Goal: Transaction & Acquisition: Purchase product/service

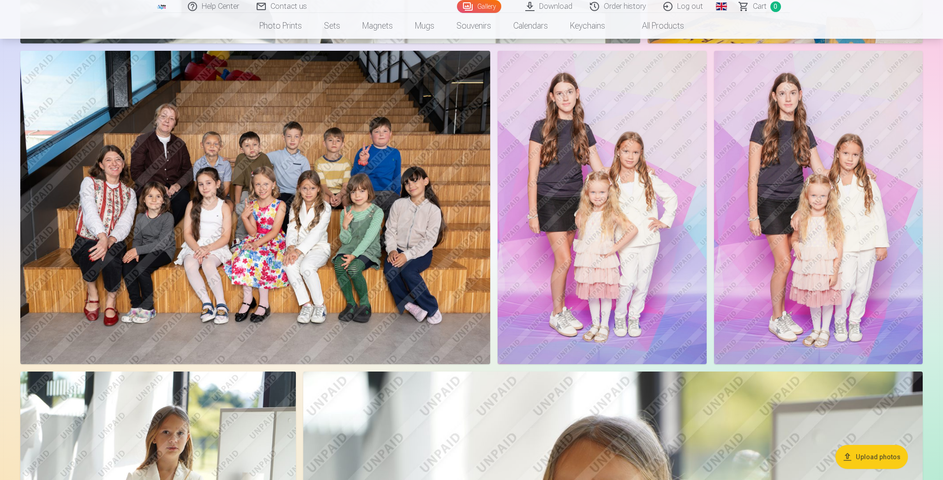
scroll to position [2097, 0]
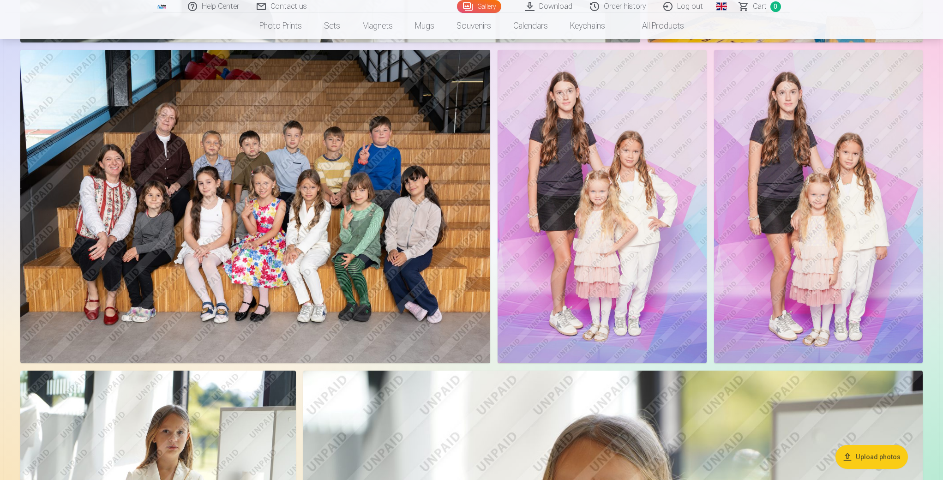
click at [344, 167] on img at bounding box center [255, 206] width 470 height 313
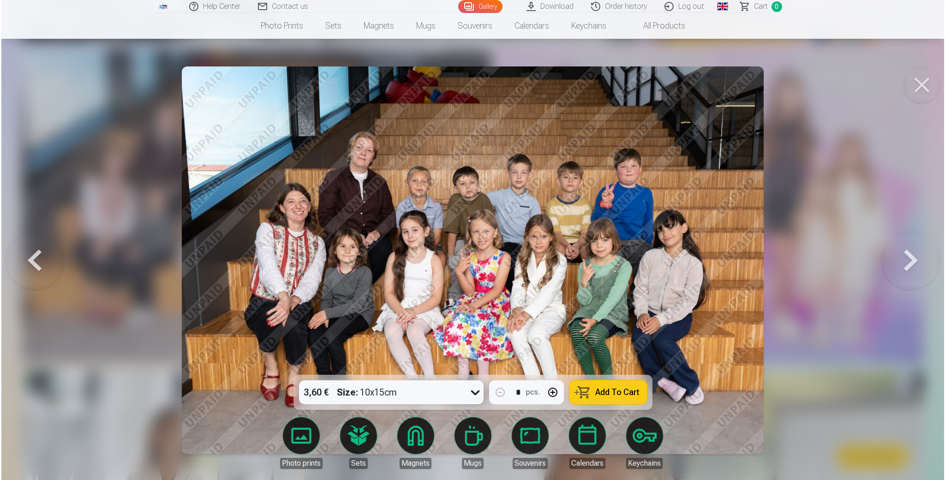
scroll to position [2101, 0]
click at [622, 395] on span "Add To Cart" at bounding box center [617, 392] width 44 height 8
click at [927, 88] on button at bounding box center [923, 84] width 37 height 37
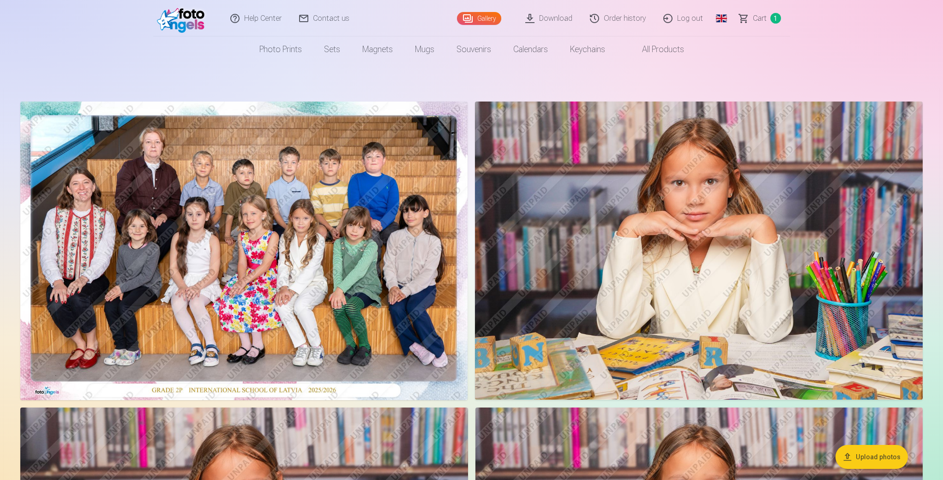
scroll to position [3, 0]
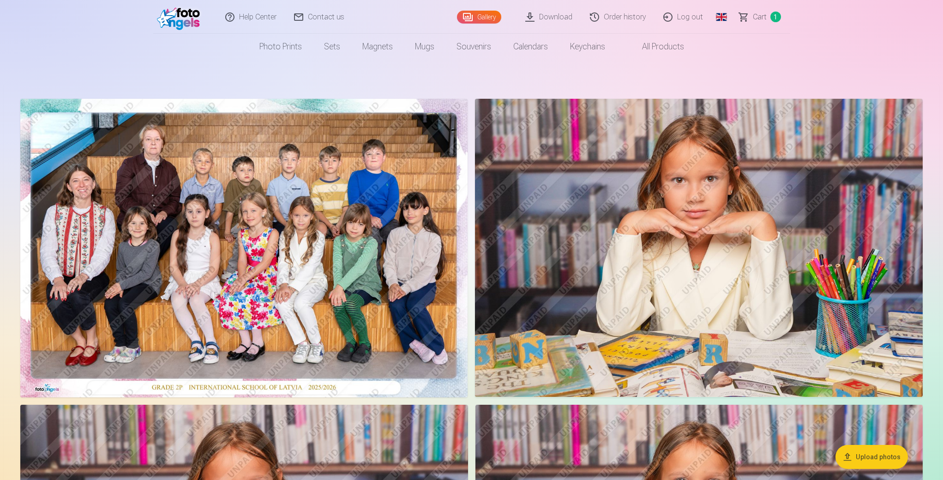
click at [721, 229] on img at bounding box center [699, 248] width 448 height 298
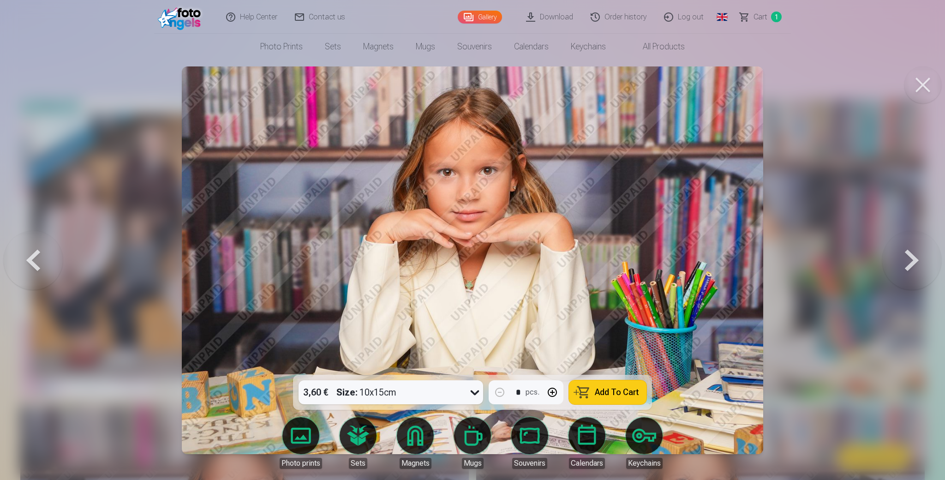
click at [462, 391] on div "3,60 € Size : 10x15cm" at bounding box center [382, 392] width 167 height 24
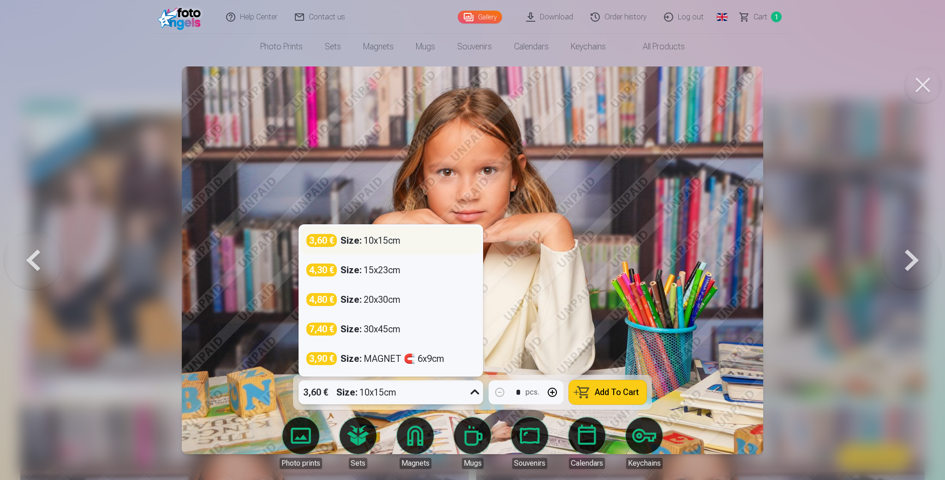
click at [439, 247] on div "3,60 € Size : 10x15cm" at bounding box center [391, 241] width 180 height 28
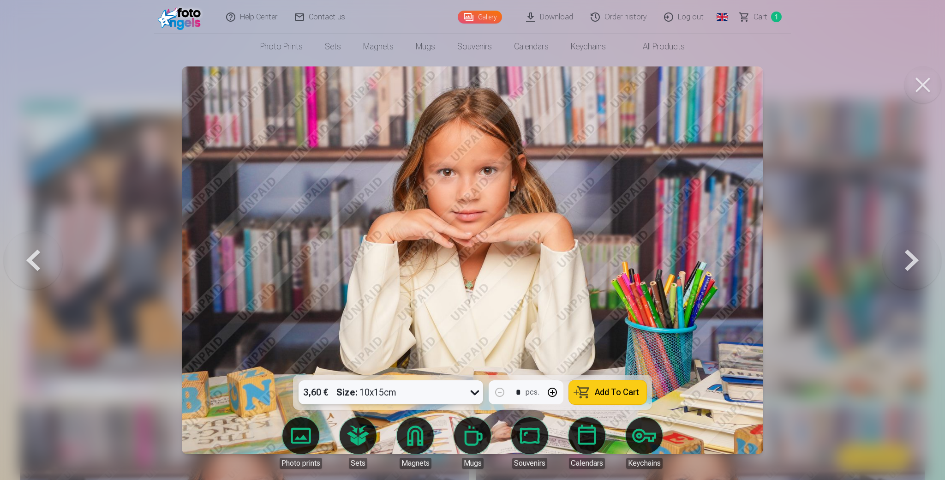
click at [613, 391] on span "Add To Cart" at bounding box center [617, 392] width 44 height 8
click at [918, 81] on button at bounding box center [923, 84] width 37 height 37
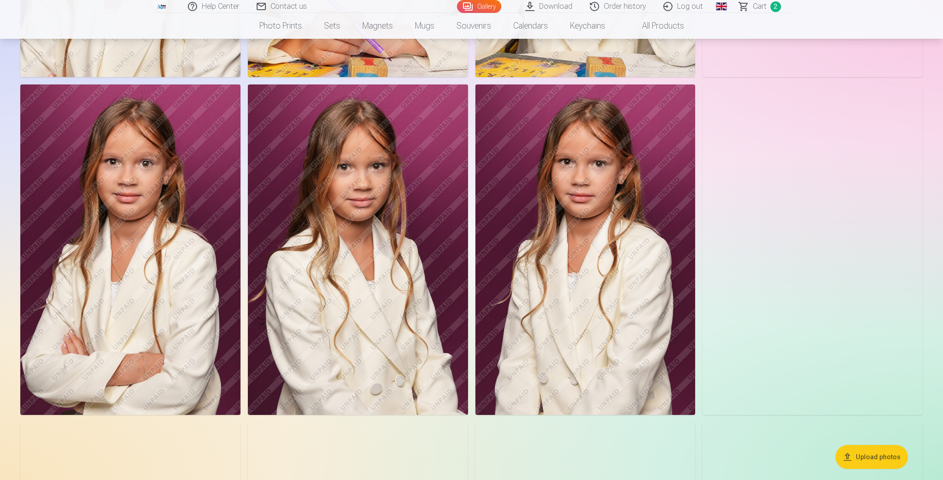
scroll to position [968, 0]
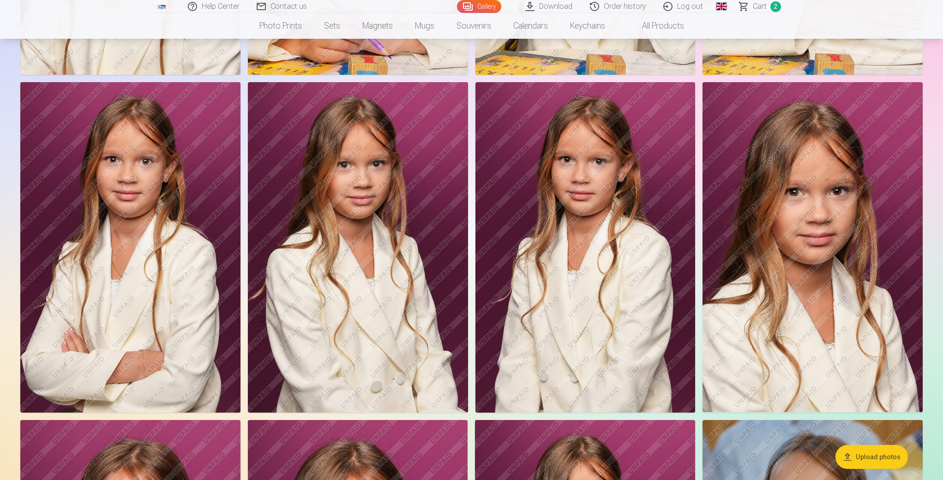
click at [415, 268] on img at bounding box center [358, 247] width 220 height 330
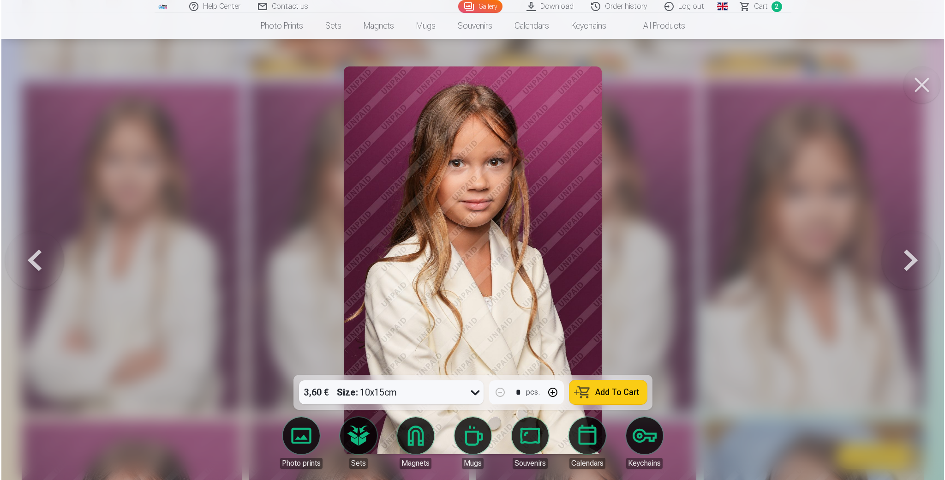
scroll to position [970, 0]
click at [470, 394] on icon at bounding box center [475, 392] width 15 height 15
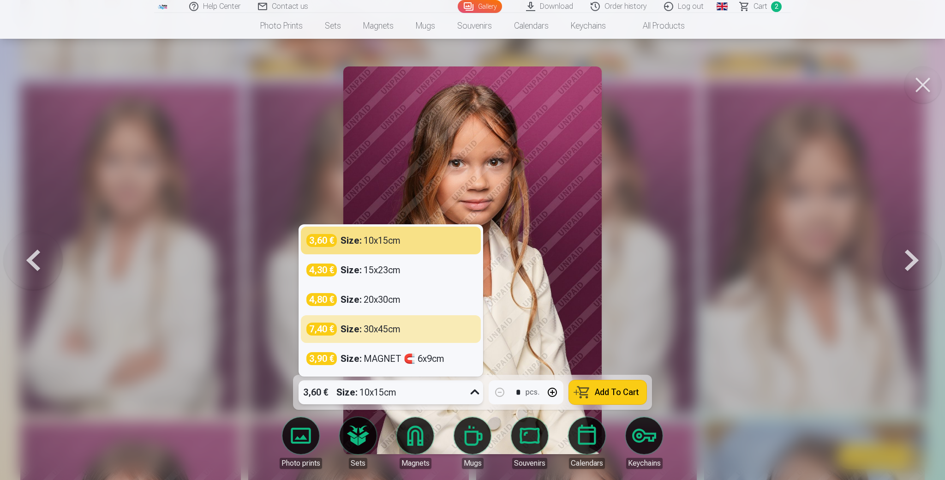
click at [601, 392] on span "Add To Cart" at bounding box center [617, 392] width 44 height 8
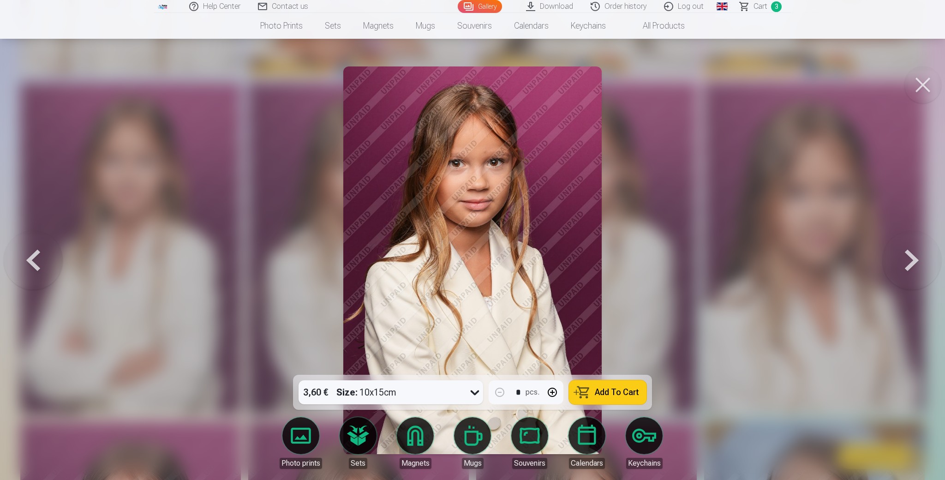
click at [925, 84] on button at bounding box center [923, 84] width 37 height 37
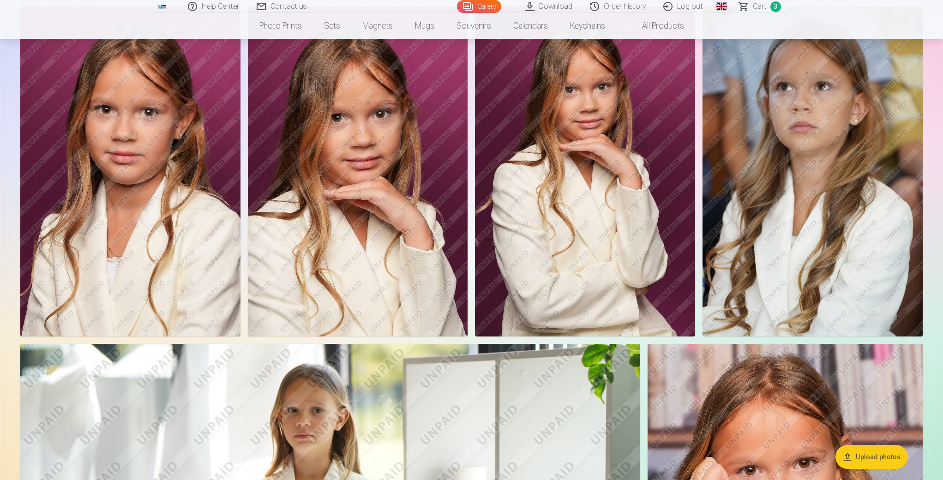
scroll to position [1383, 0]
click at [793, 179] on img at bounding box center [813, 171] width 220 height 330
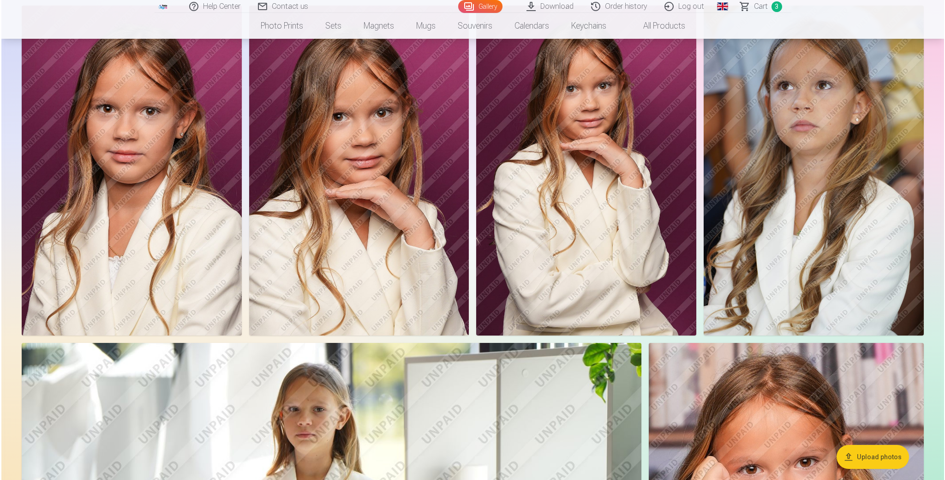
scroll to position [1386, 0]
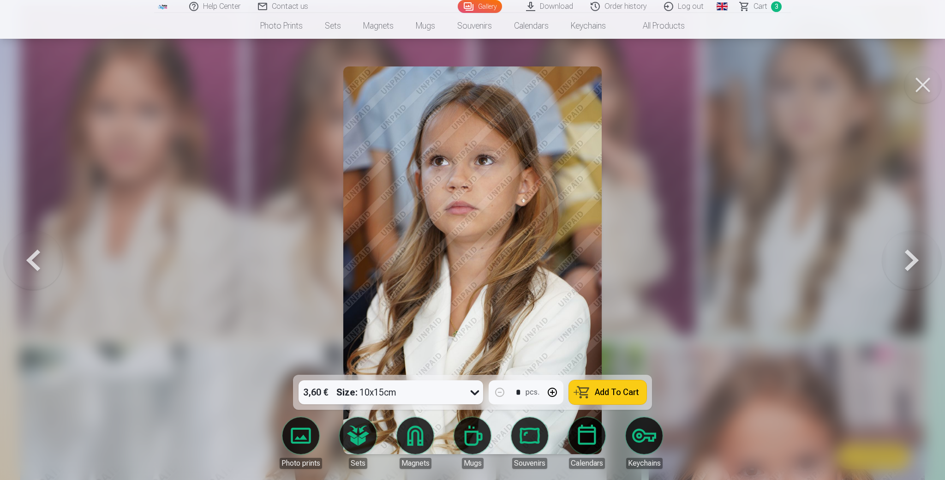
click at [606, 392] on span "Add To Cart" at bounding box center [617, 392] width 44 height 8
click at [924, 88] on button at bounding box center [923, 84] width 37 height 37
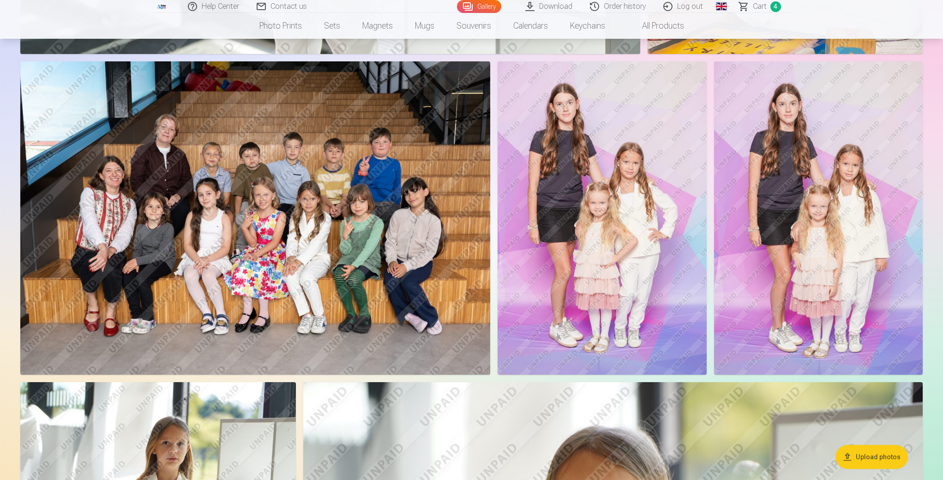
scroll to position [2082, 0]
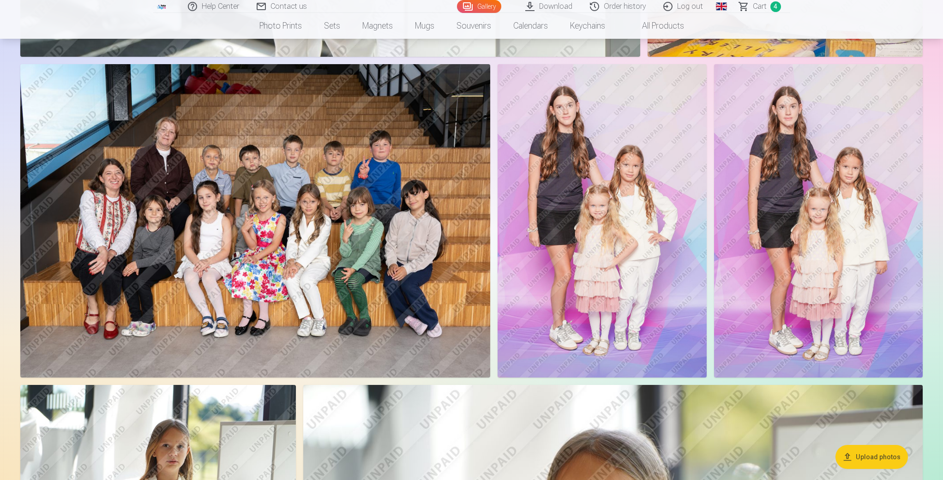
click at [632, 253] on img at bounding box center [602, 220] width 209 height 313
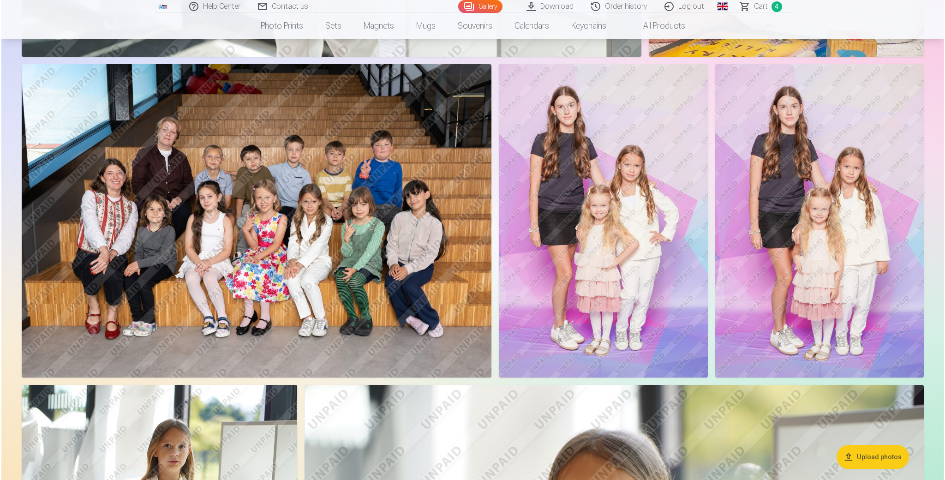
scroll to position [2086, 0]
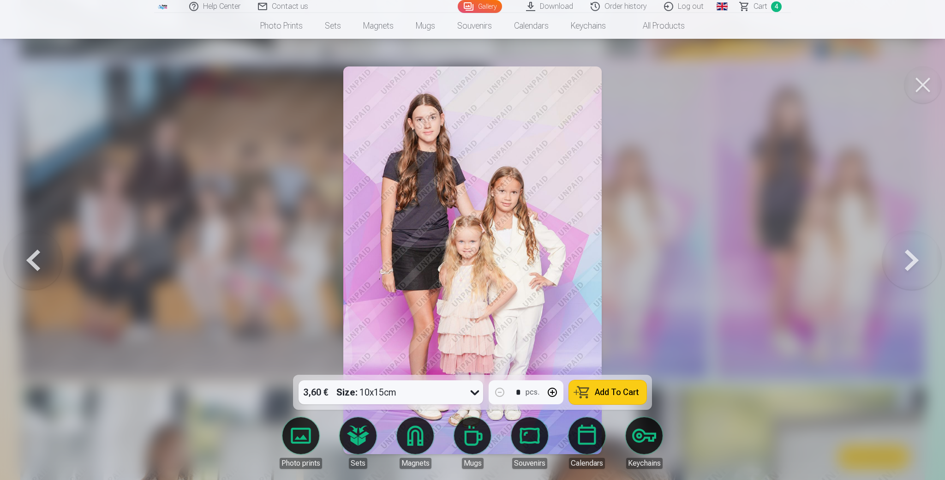
click at [923, 90] on button at bounding box center [923, 84] width 37 height 37
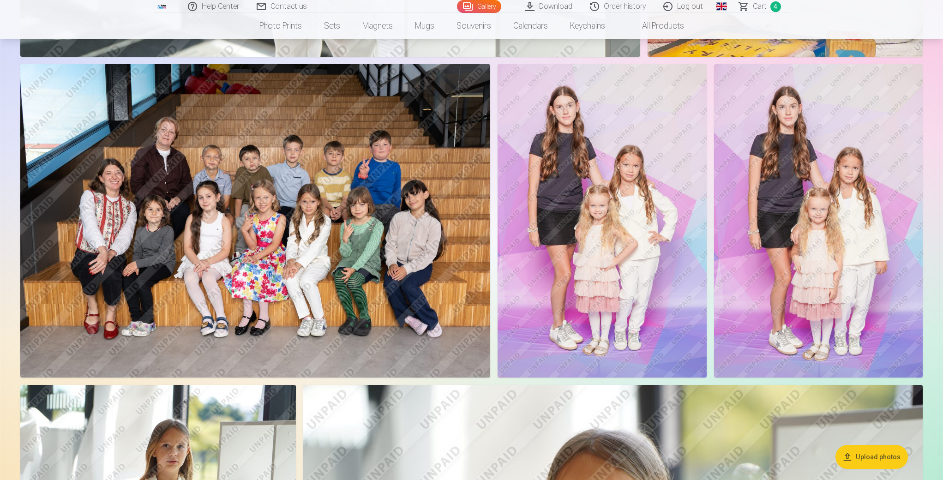
click at [821, 254] on img at bounding box center [818, 220] width 209 height 313
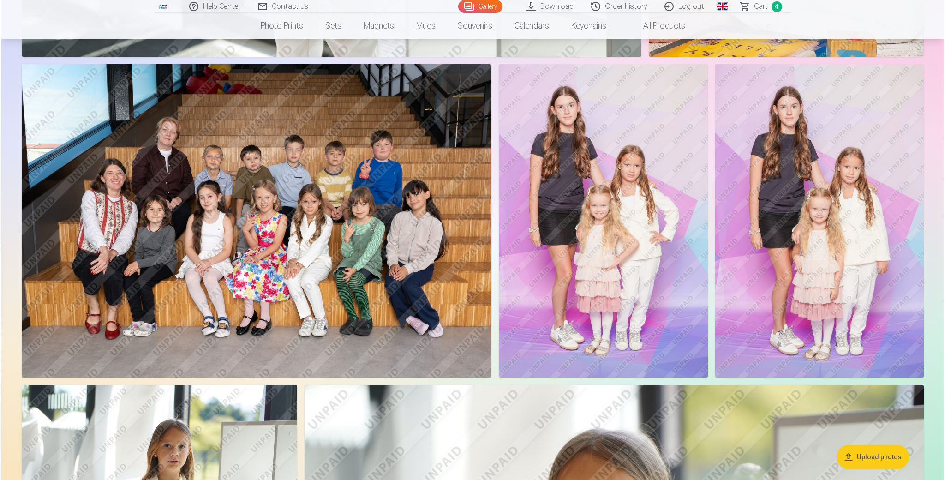
scroll to position [2086, 0]
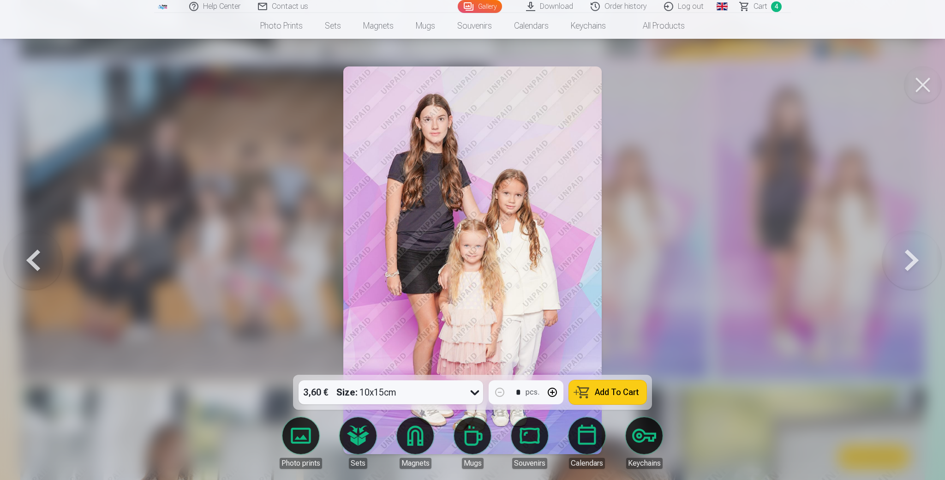
click at [609, 388] on span "Add To Cart" at bounding box center [617, 392] width 44 height 8
click at [462, 390] on div "3,60 € Size : 10x15cm" at bounding box center [382, 392] width 167 height 24
click at [708, 282] on div at bounding box center [472, 240] width 945 height 480
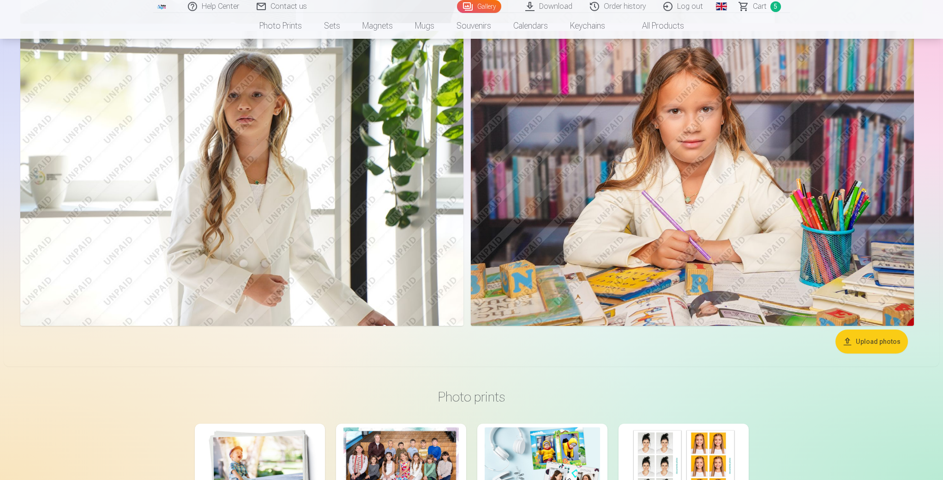
scroll to position [2865, 0]
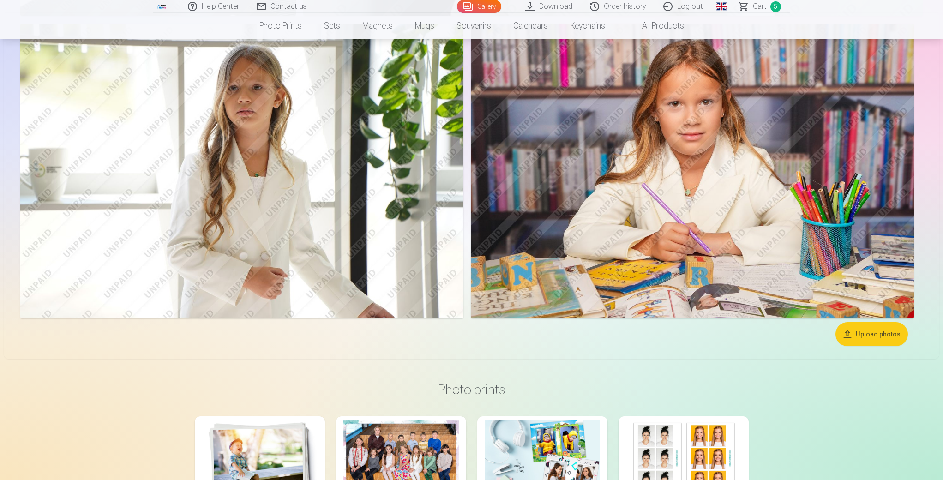
click at [372, 196] on img at bounding box center [241, 171] width 443 height 295
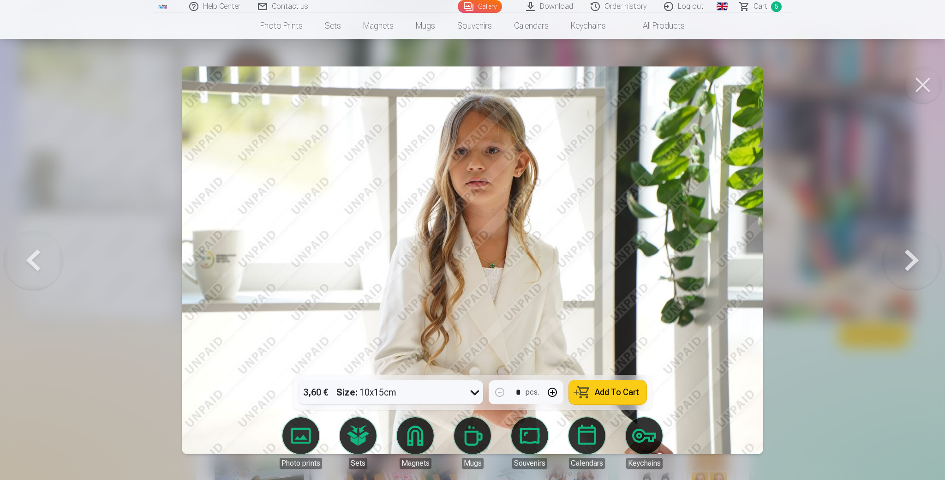
click at [608, 398] on button "Add To Cart" at bounding box center [608, 392] width 78 height 24
click at [919, 88] on button at bounding box center [923, 84] width 37 height 37
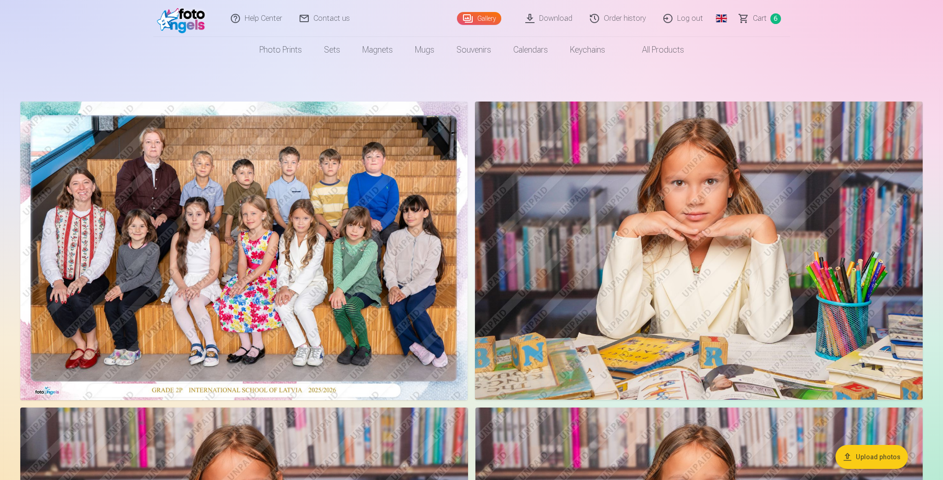
click at [761, 19] on span "Сart" at bounding box center [760, 18] width 14 height 11
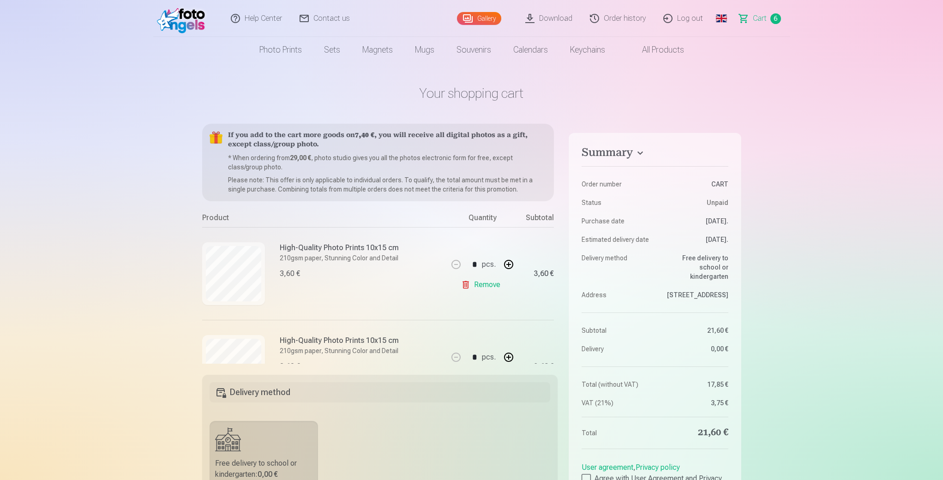
scroll to position [2, 0]
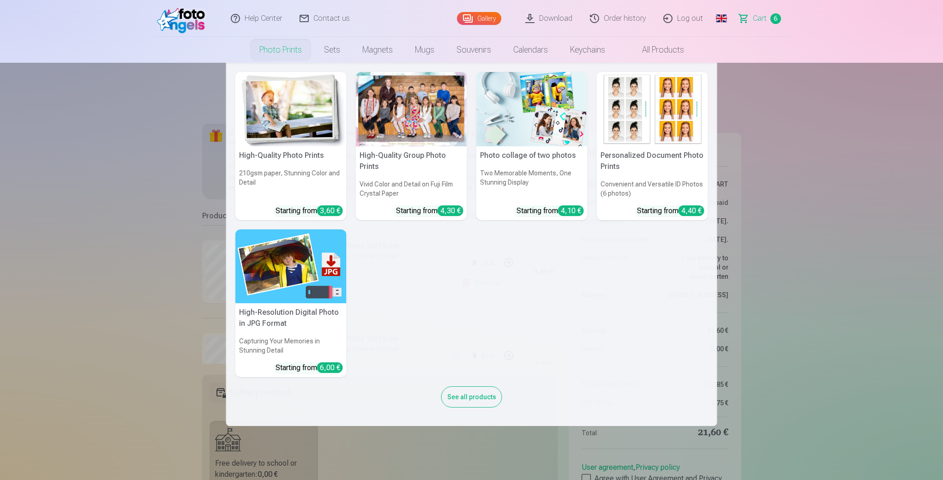
click at [297, 301] on img at bounding box center [290, 266] width 111 height 74
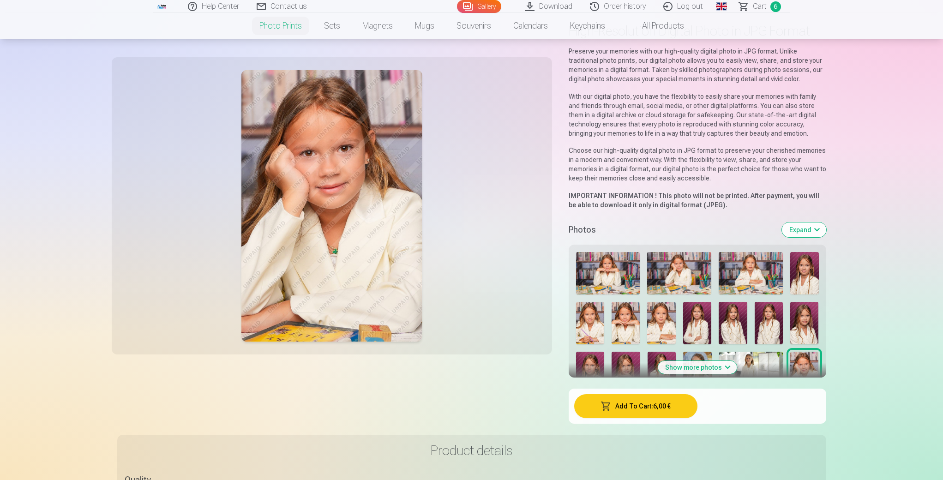
scroll to position [68, 0]
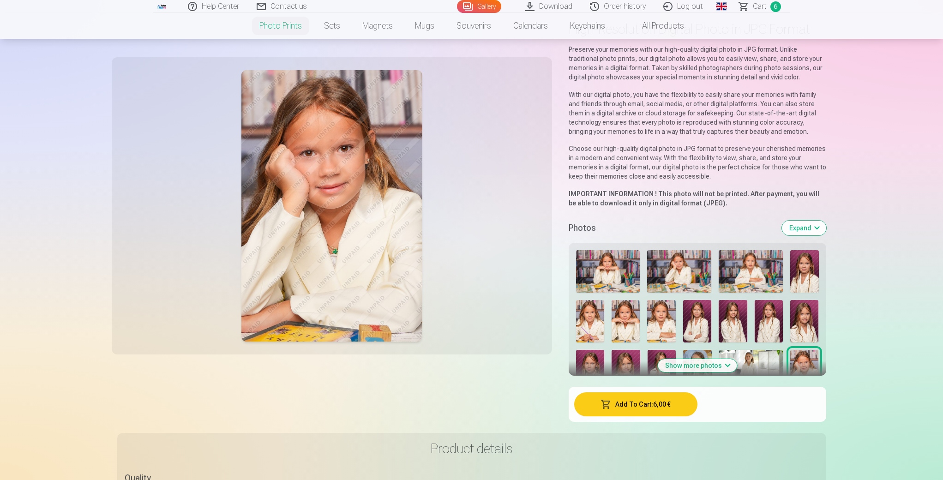
click at [706, 327] on img at bounding box center [697, 321] width 28 height 42
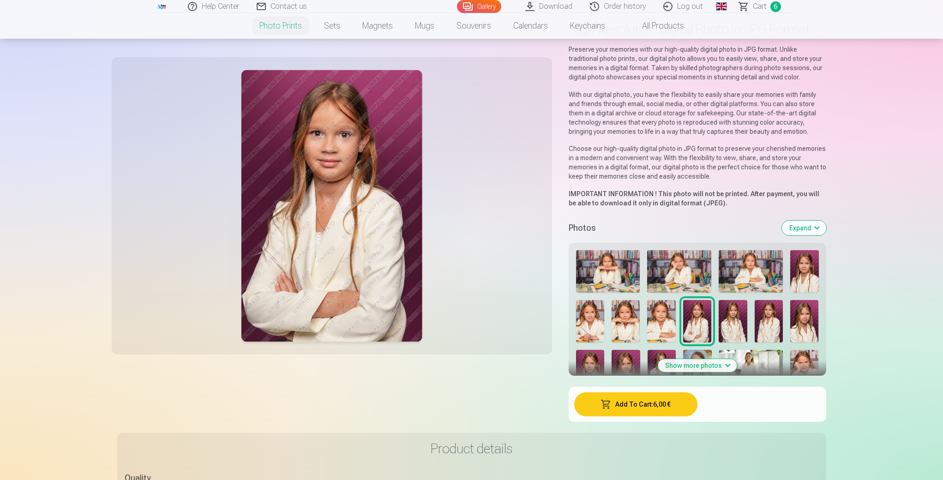
click at [724, 327] on img at bounding box center [733, 321] width 28 height 42
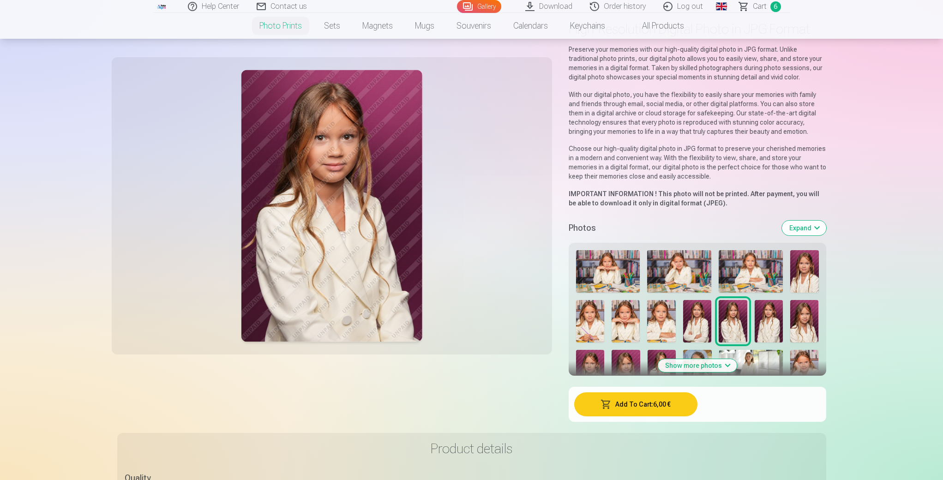
click at [774, 320] on img at bounding box center [769, 321] width 28 height 42
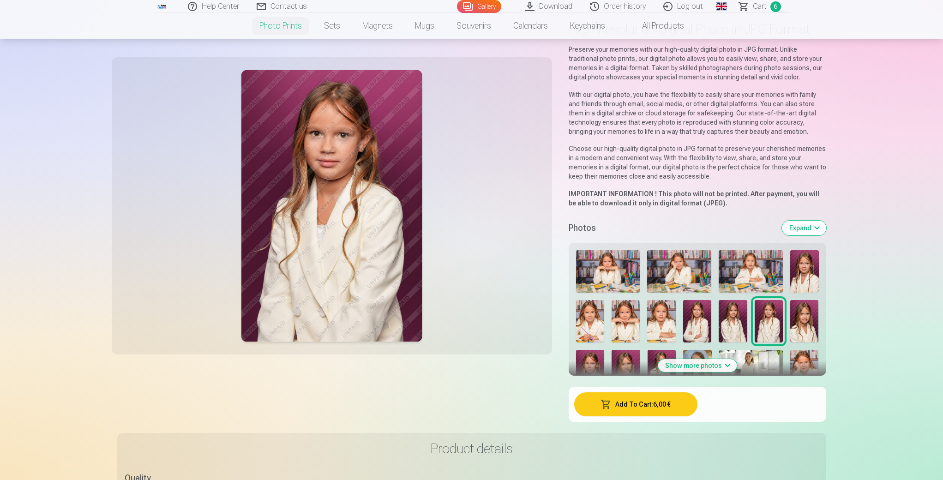
click at [800, 323] on img at bounding box center [804, 321] width 28 height 42
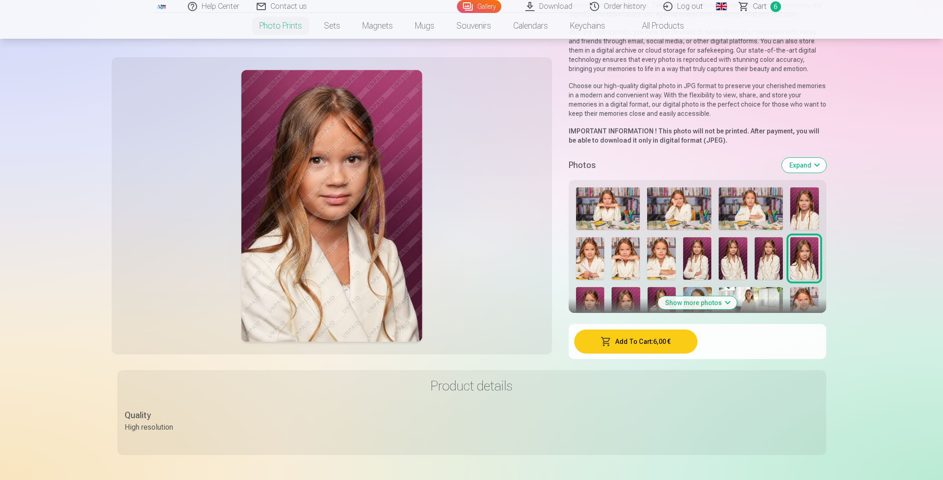
scroll to position [142, 0]
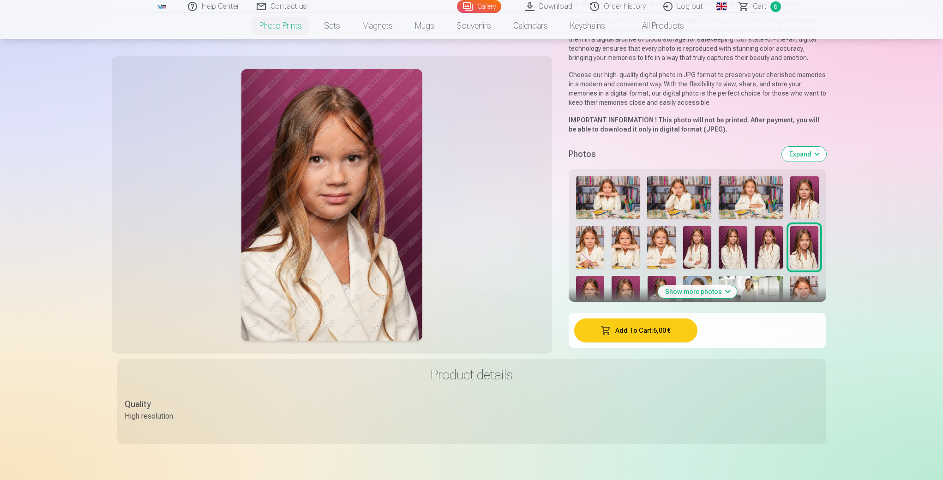
click at [723, 287] on button "Show more photos" at bounding box center [697, 291] width 79 height 13
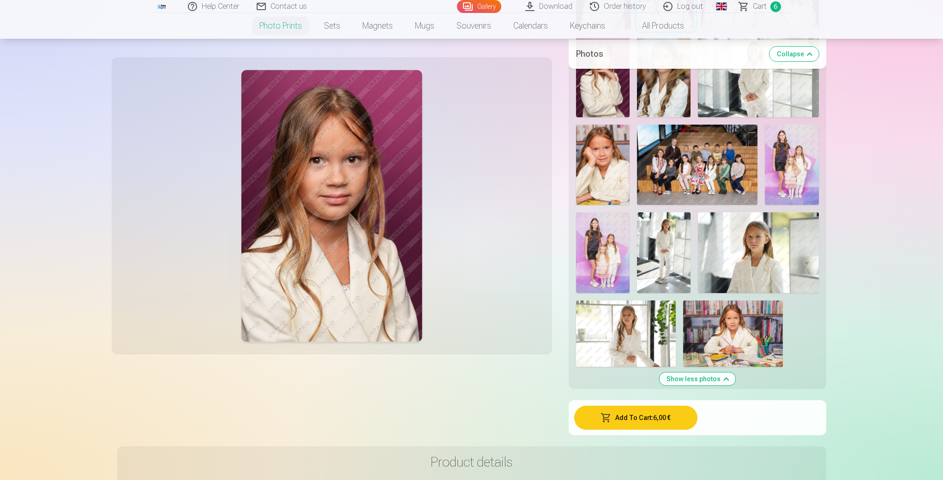
scroll to position [639, 0]
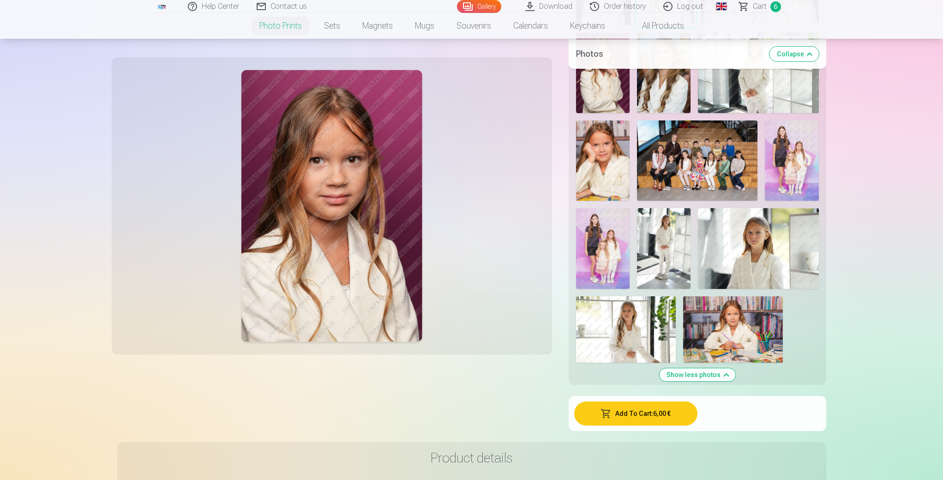
click at [628, 334] on img at bounding box center [626, 329] width 100 height 66
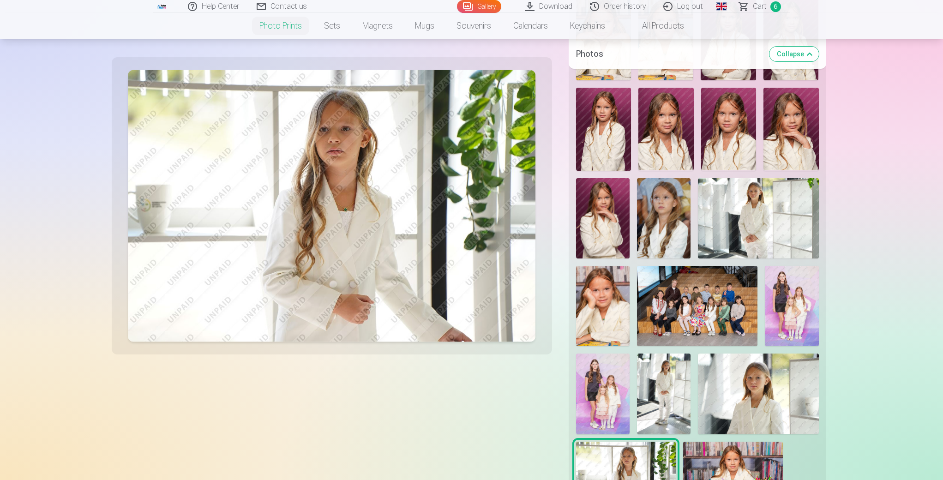
scroll to position [493, 0]
click at [613, 230] on img at bounding box center [603, 219] width 54 height 80
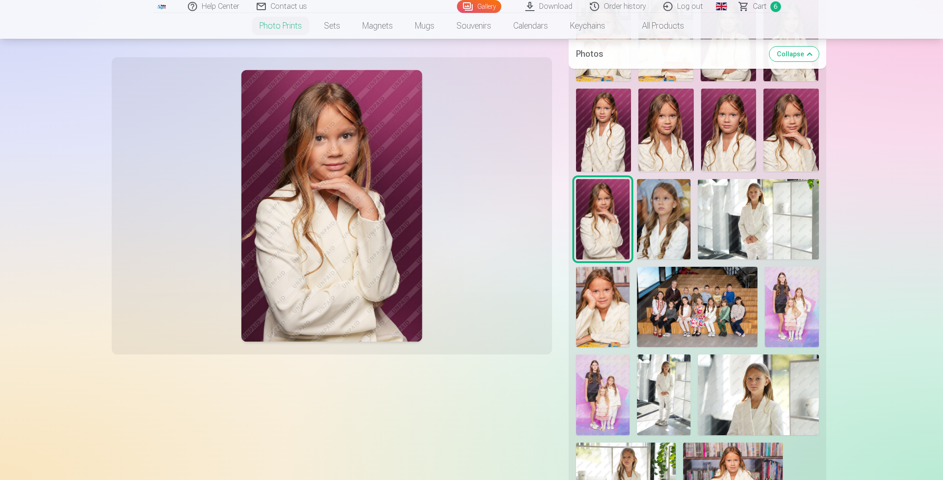
click at [625, 142] on img at bounding box center [603, 130] width 55 height 83
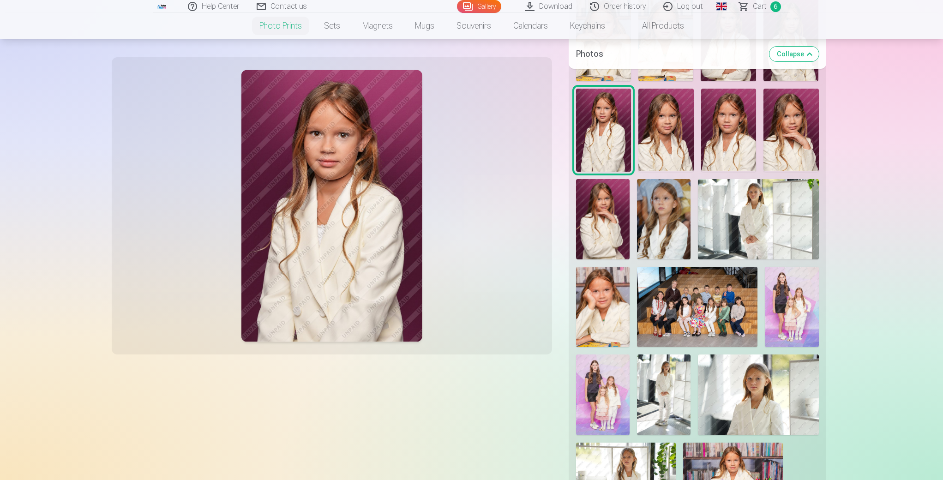
click at [619, 144] on img at bounding box center [603, 130] width 55 height 83
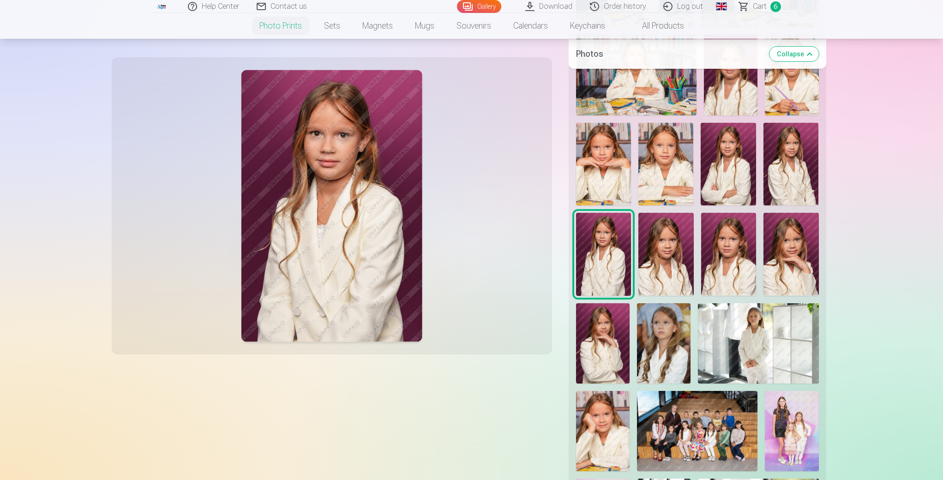
scroll to position [340, 0]
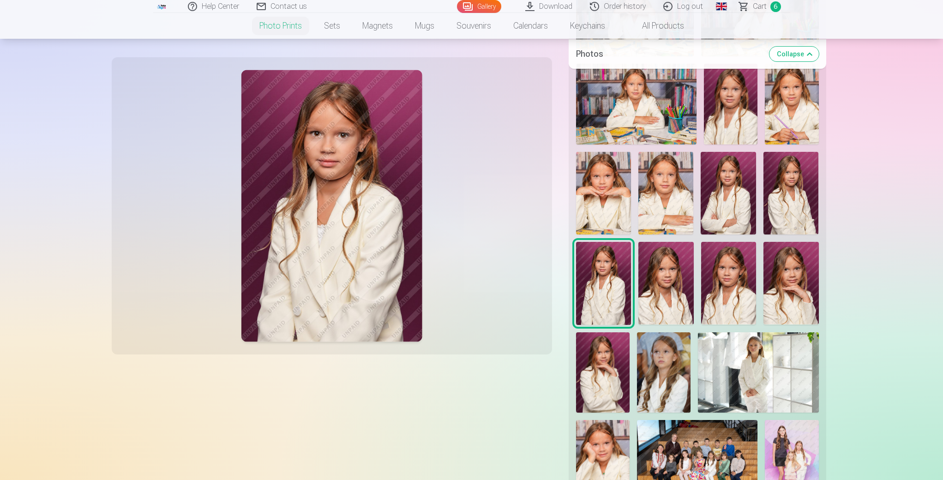
click at [793, 189] on img at bounding box center [790, 193] width 55 height 83
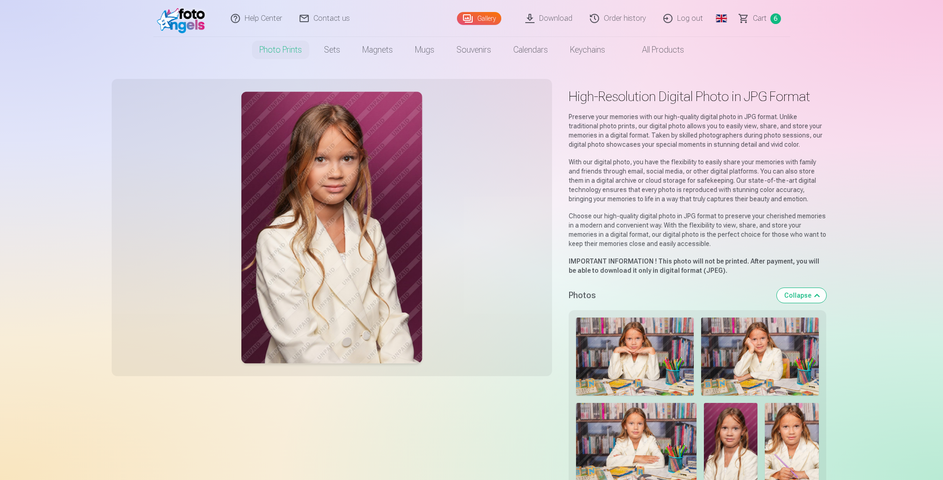
scroll to position [0, 0]
click at [454, 198] on div at bounding box center [331, 228] width 429 height 286
click at [384, 206] on img at bounding box center [331, 228] width 181 height 272
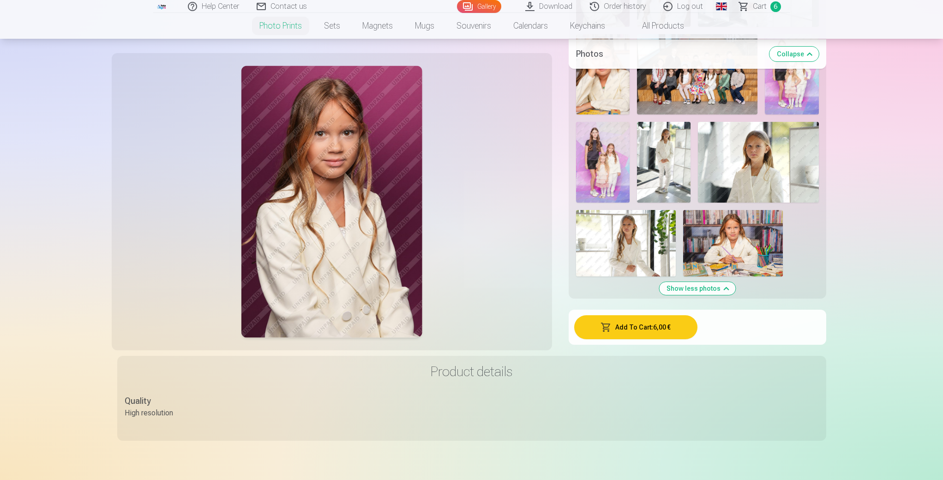
scroll to position [719, 0]
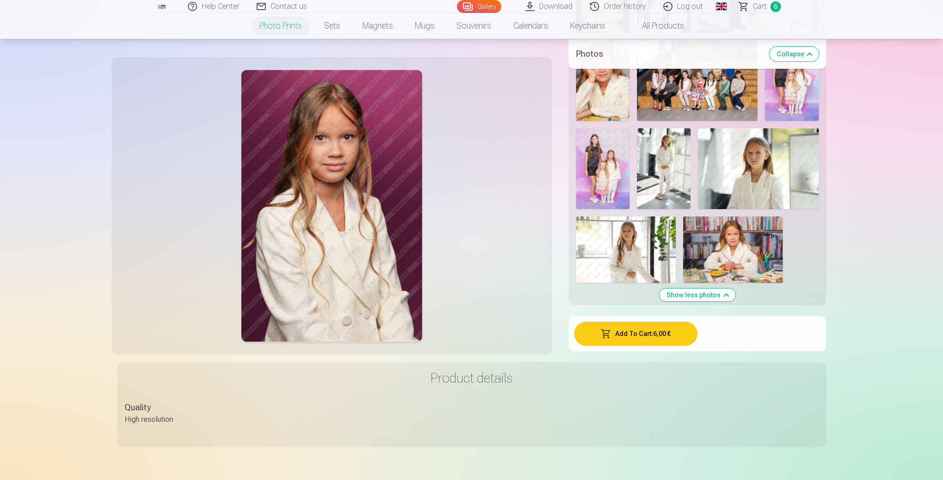
click at [646, 258] on img at bounding box center [626, 249] width 100 height 66
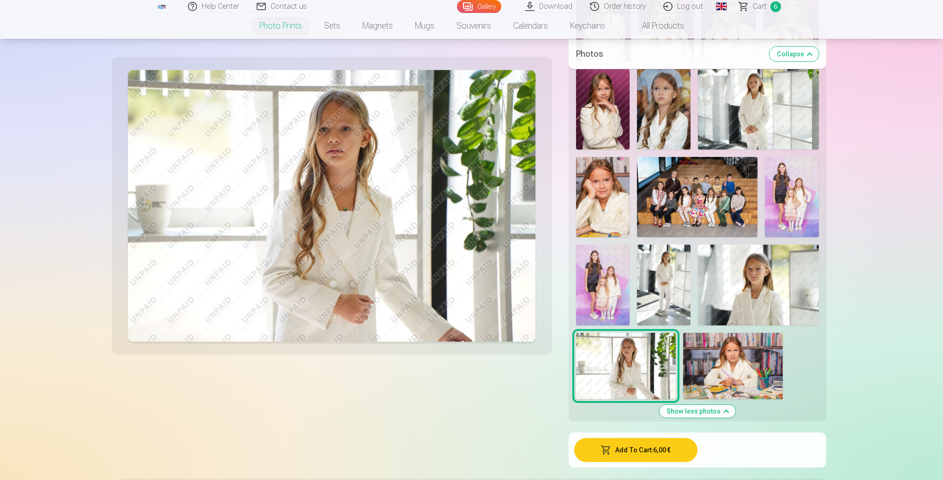
scroll to position [601, 0]
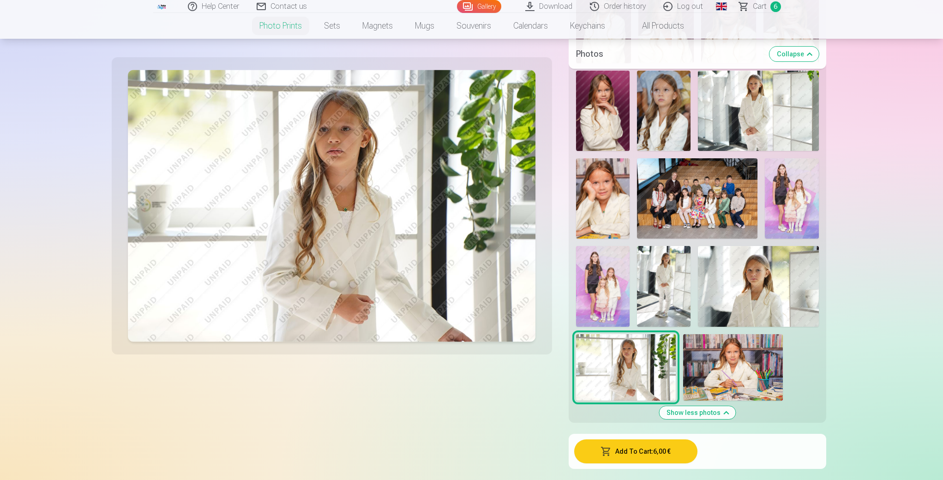
click at [722, 265] on img at bounding box center [758, 286] width 121 height 80
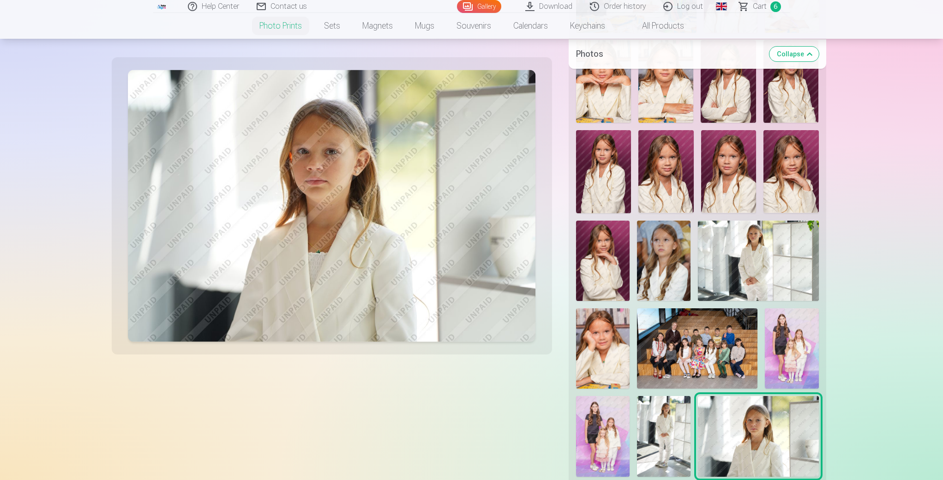
scroll to position [448, 0]
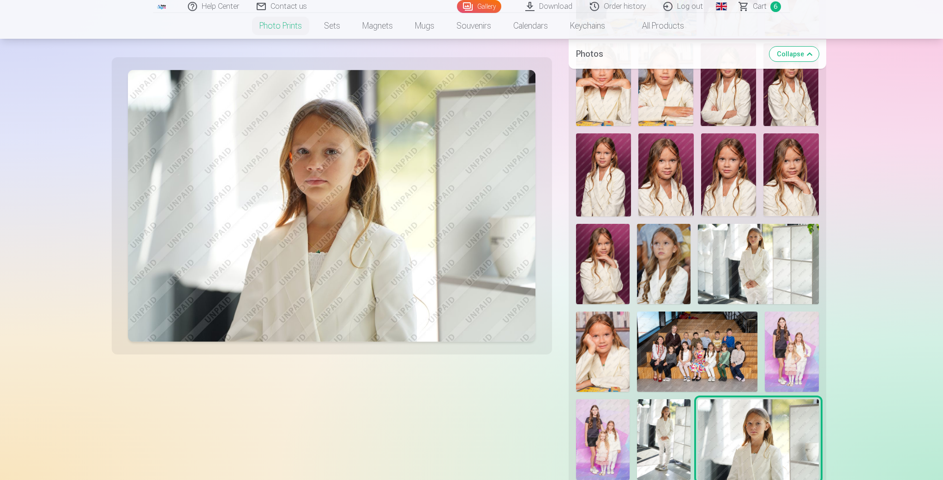
click at [660, 259] on img at bounding box center [664, 264] width 54 height 80
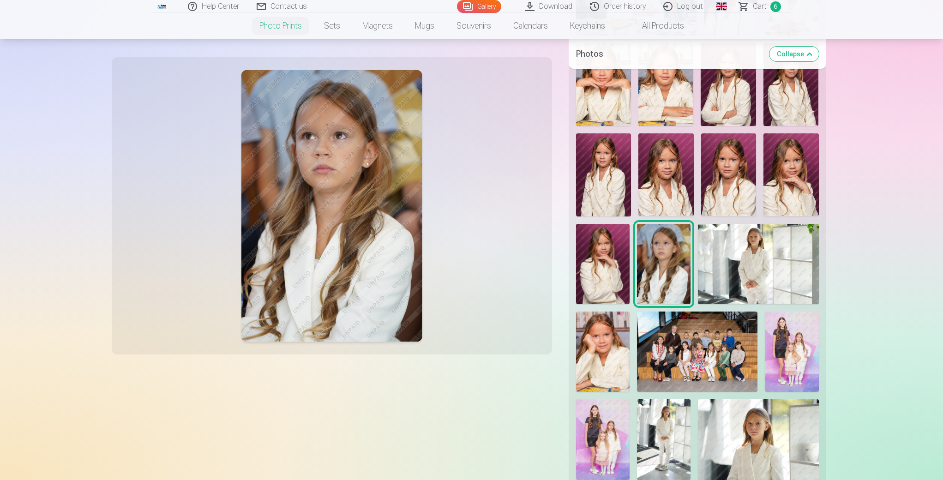
click at [601, 253] on img at bounding box center [603, 264] width 54 height 80
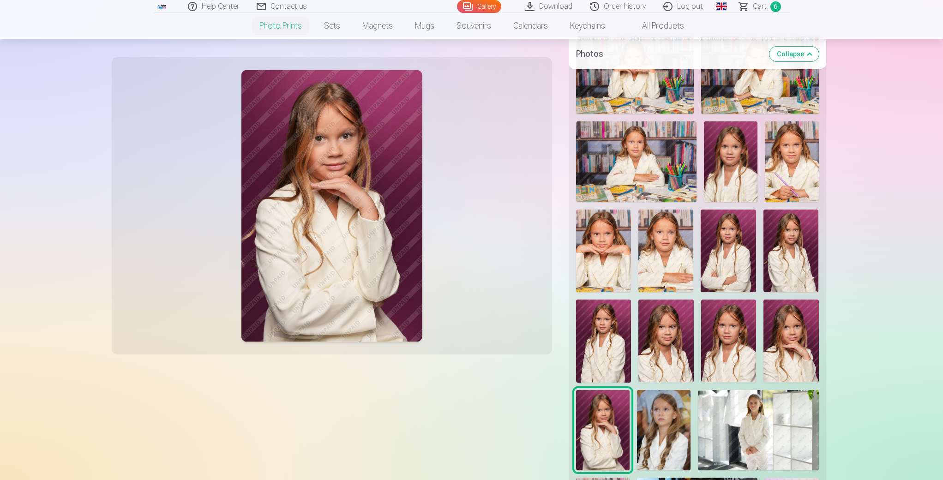
scroll to position [280, 0]
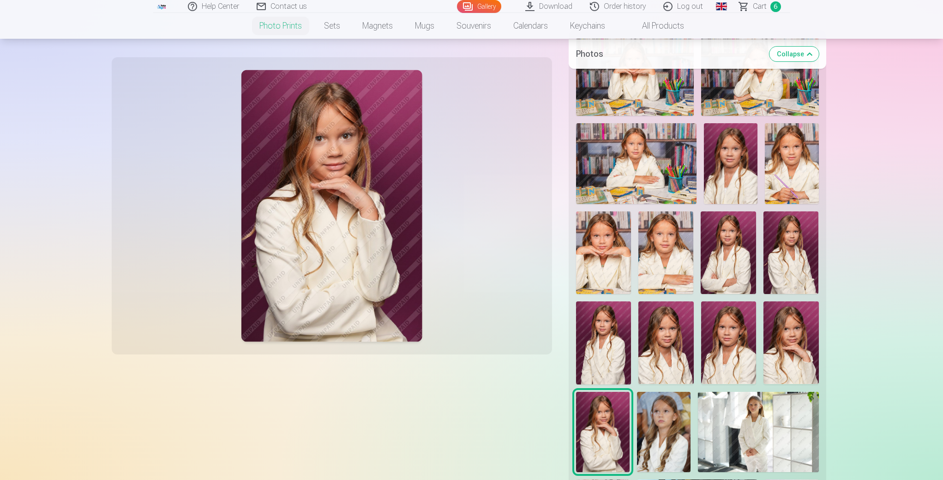
click at [790, 250] on img at bounding box center [790, 252] width 55 height 83
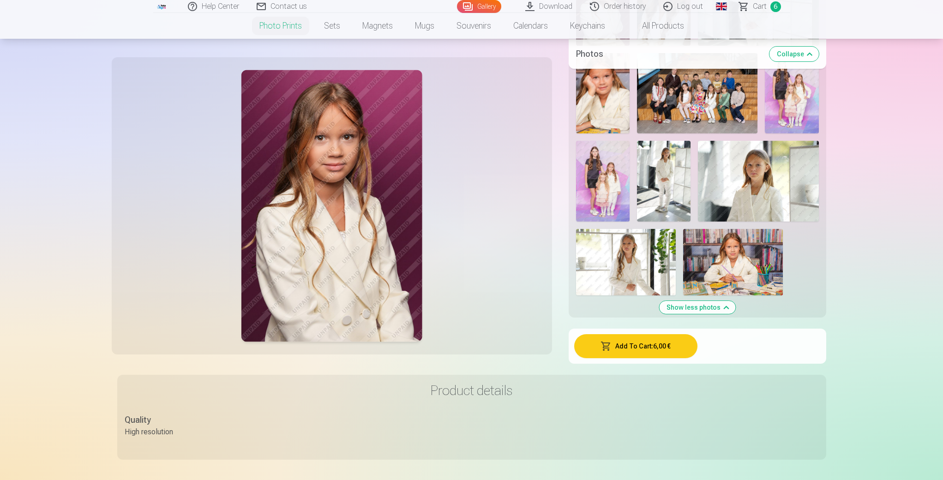
scroll to position [697, 0]
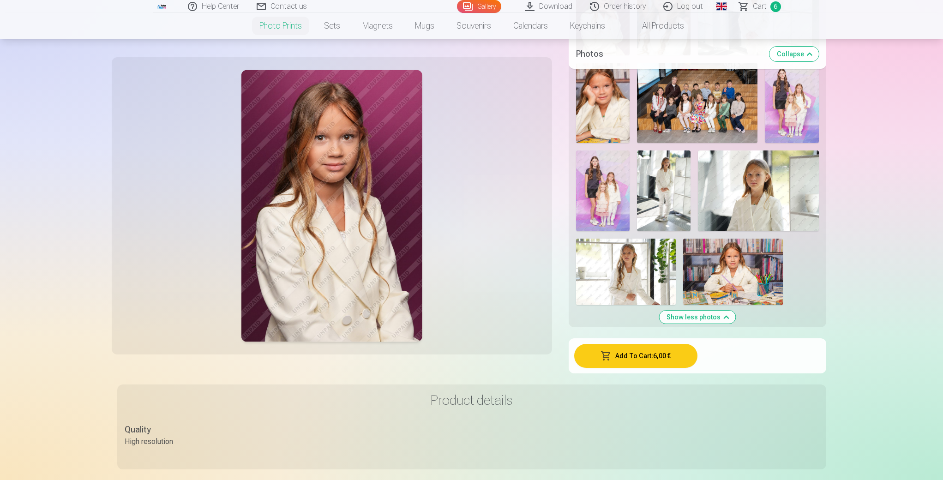
click at [647, 349] on button "Add To Cart : 6,00 €" at bounding box center [635, 356] width 123 height 24
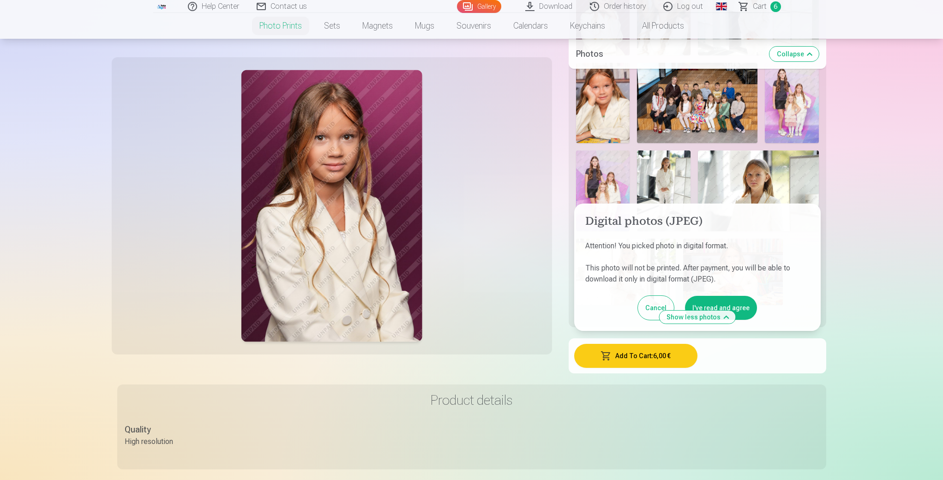
click at [735, 300] on button "I've read and agree" at bounding box center [721, 308] width 72 height 24
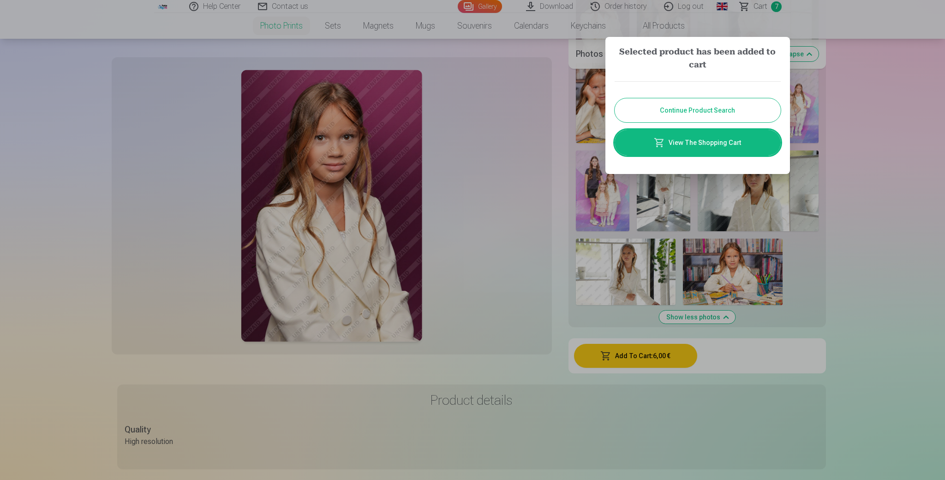
click at [709, 108] on button "Continue Product Search" at bounding box center [698, 110] width 166 height 24
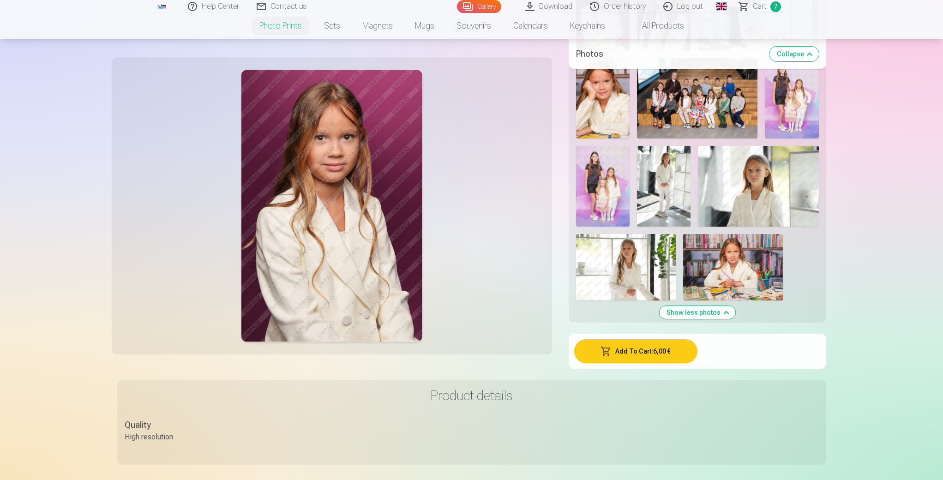
click at [628, 270] on img at bounding box center [626, 267] width 100 height 66
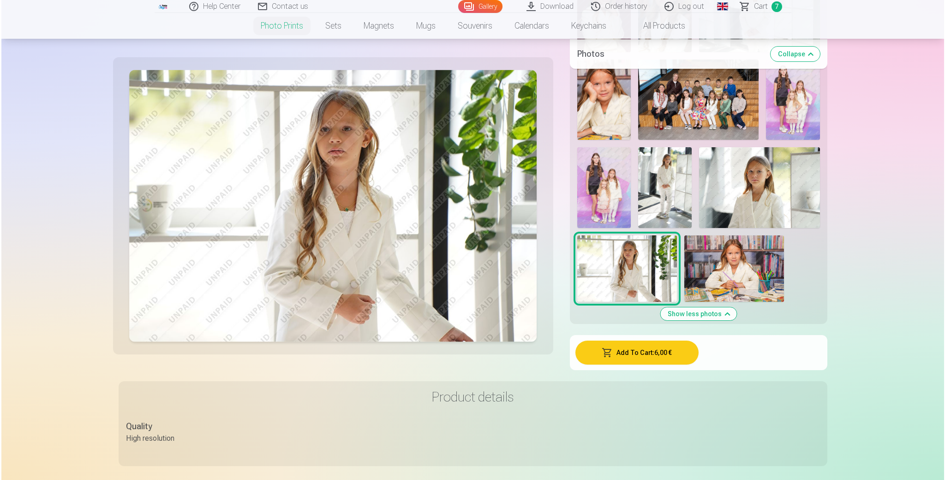
scroll to position [699, 0]
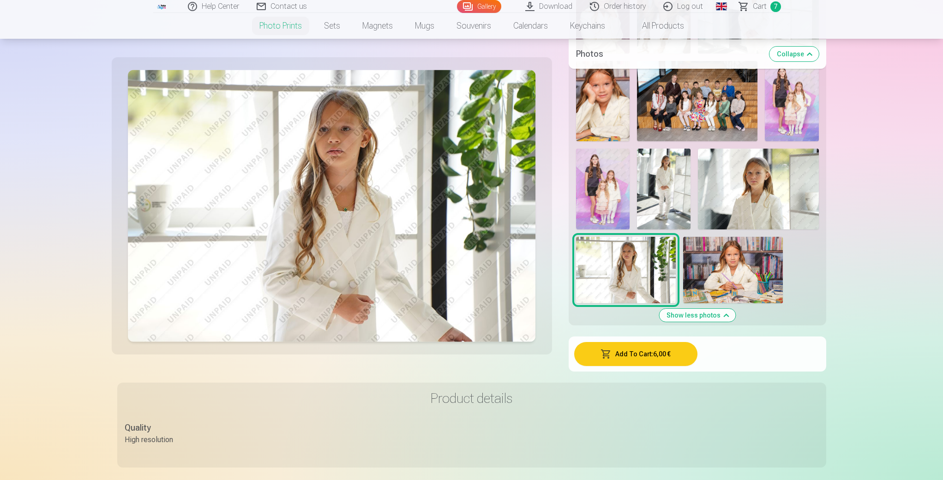
click at [643, 354] on button "Add To Cart : 6,00 €" at bounding box center [635, 354] width 123 height 24
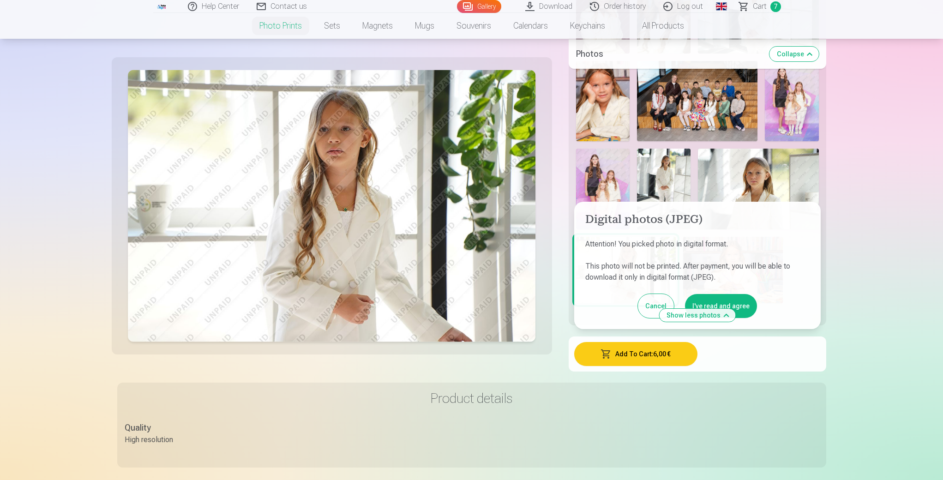
click at [729, 301] on button "I've read and agree" at bounding box center [721, 306] width 72 height 24
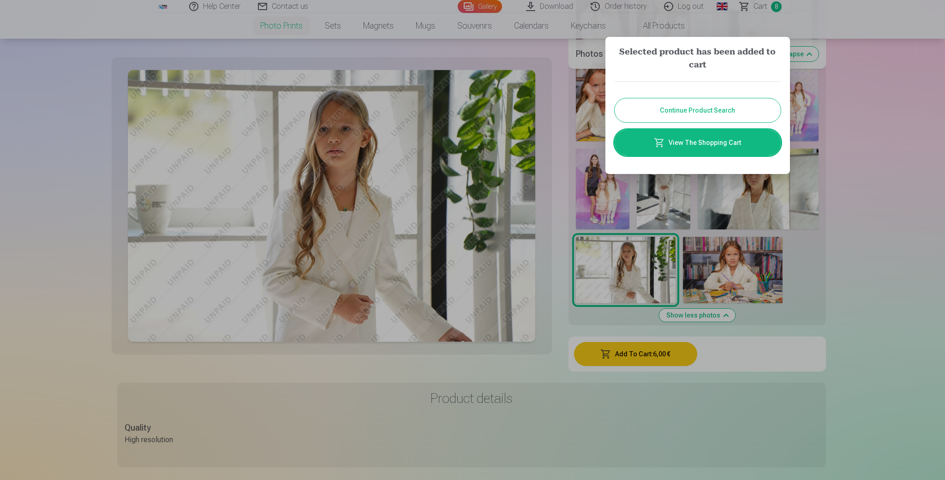
click at [700, 140] on link "View The Shopping Cart" at bounding box center [698, 143] width 166 height 26
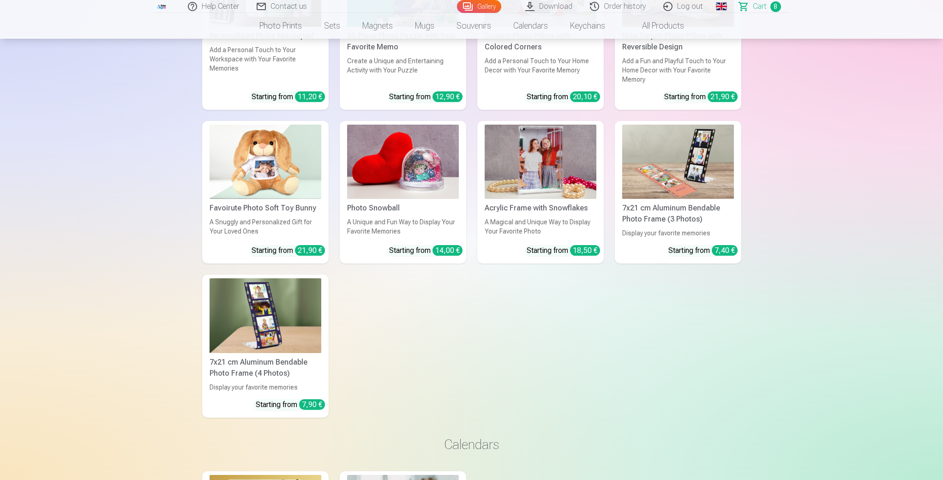
scroll to position [2406, 0]
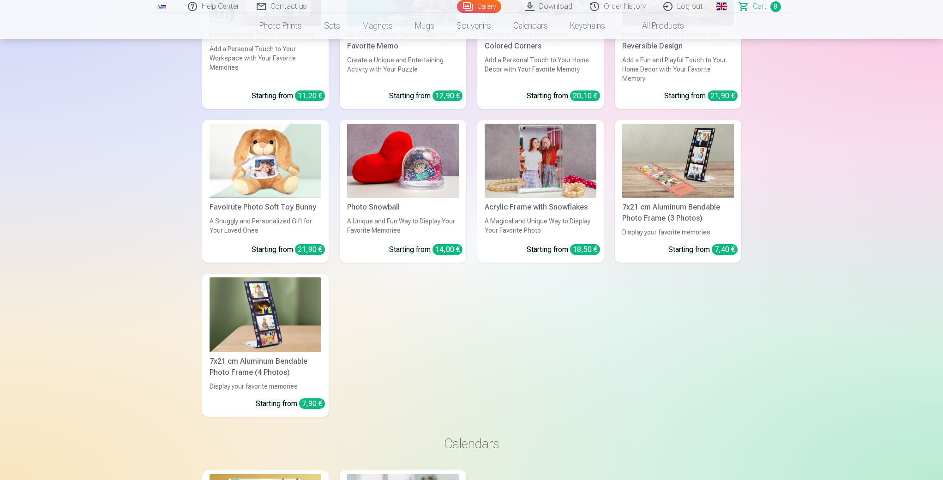
click at [312, 409] on div "7,90 €" at bounding box center [312, 403] width 26 height 11
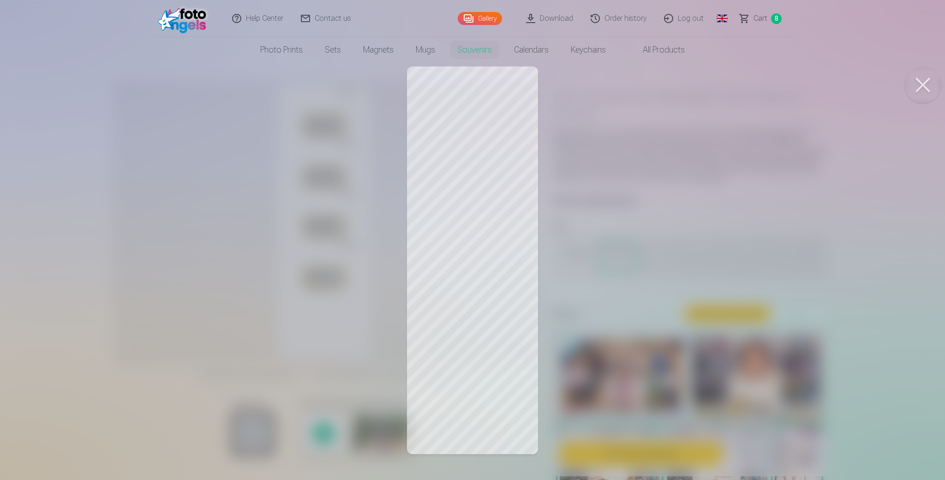
click at [476, 253] on div at bounding box center [472, 240] width 945 height 480
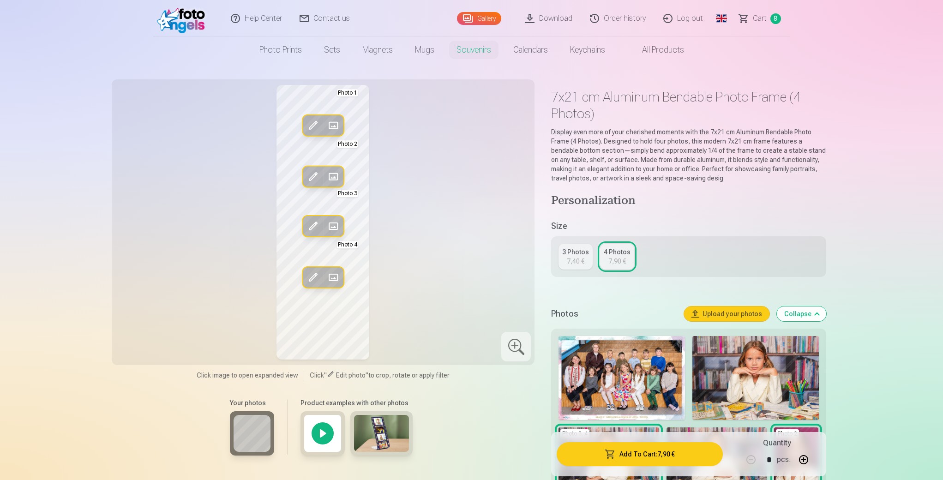
click at [333, 123] on span at bounding box center [333, 125] width 15 height 15
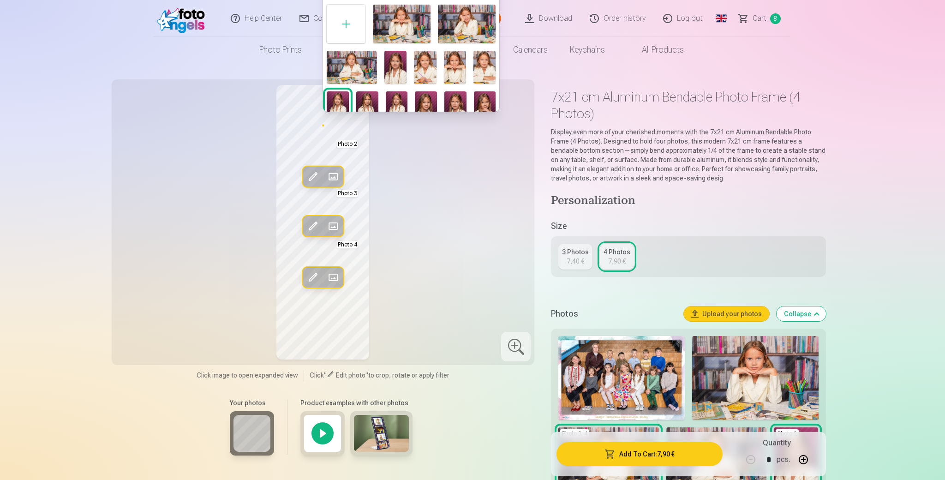
click at [407, 26] on img at bounding box center [402, 24] width 58 height 38
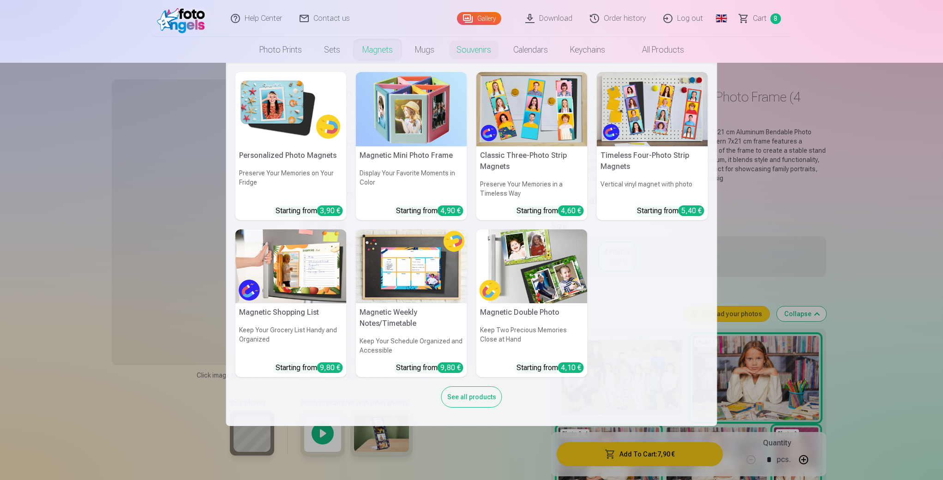
click at [909, 247] on nav "Personalized Photo Magnets Preserve Your Memories on Your Fridge Starting from …" at bounding box center [471, 244] width 943 height 363
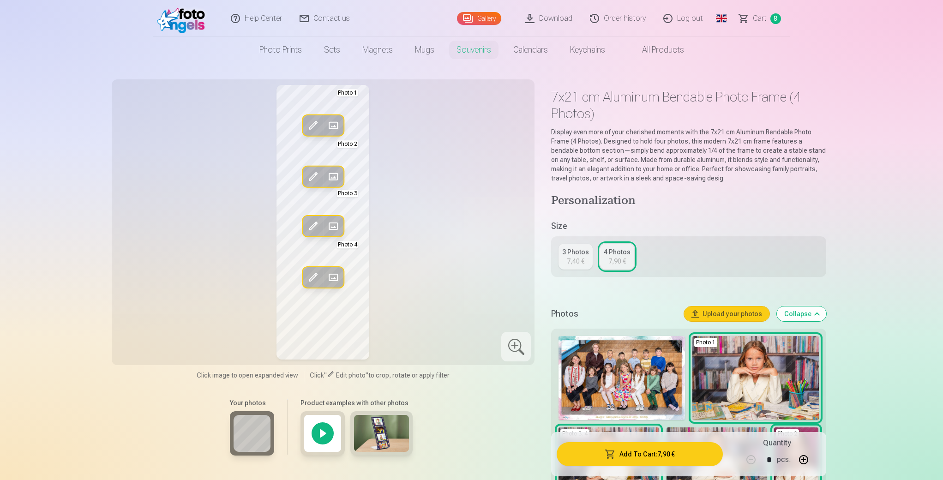
click at [331, 174] on span at bounding box center [333, 176] width 15 height 15
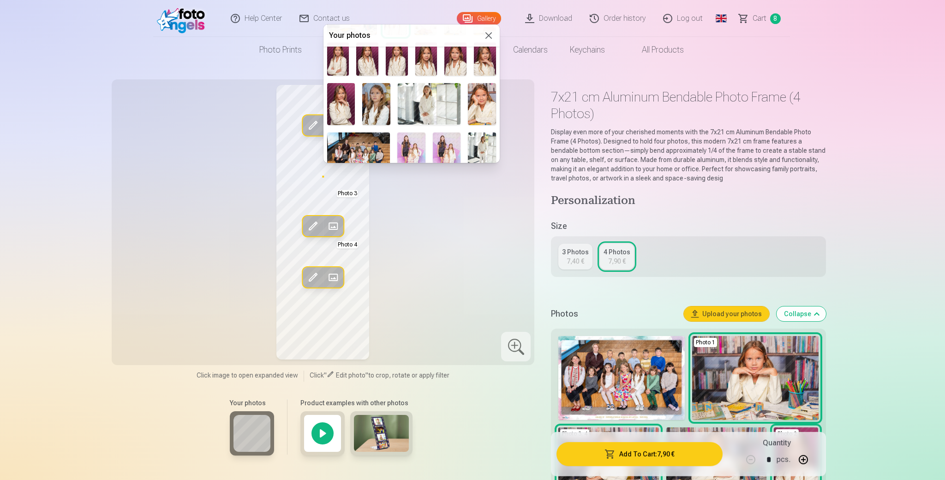
scroll to position [106, 0]
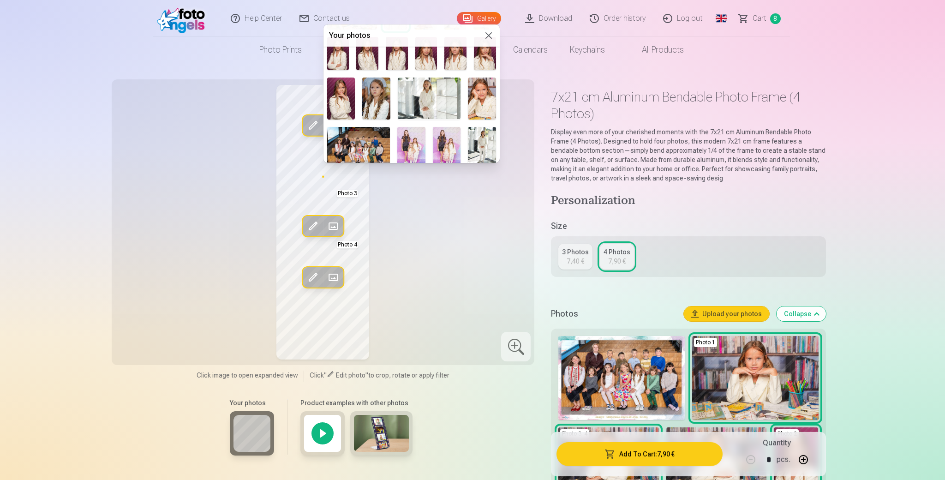
click at [484, 95] on img at bounding box center [482, 99] width 28 height 42
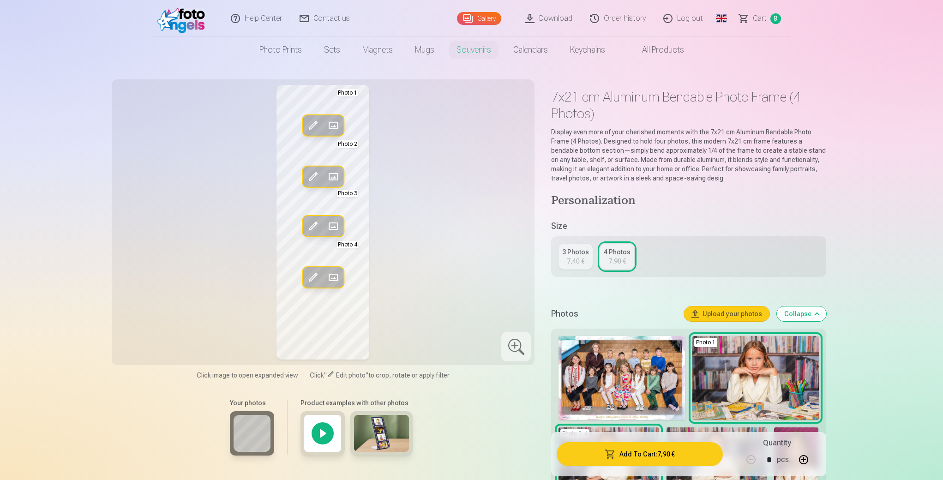
click at [312, 173] on span at bounding box center [313, 176] width 15 height 15
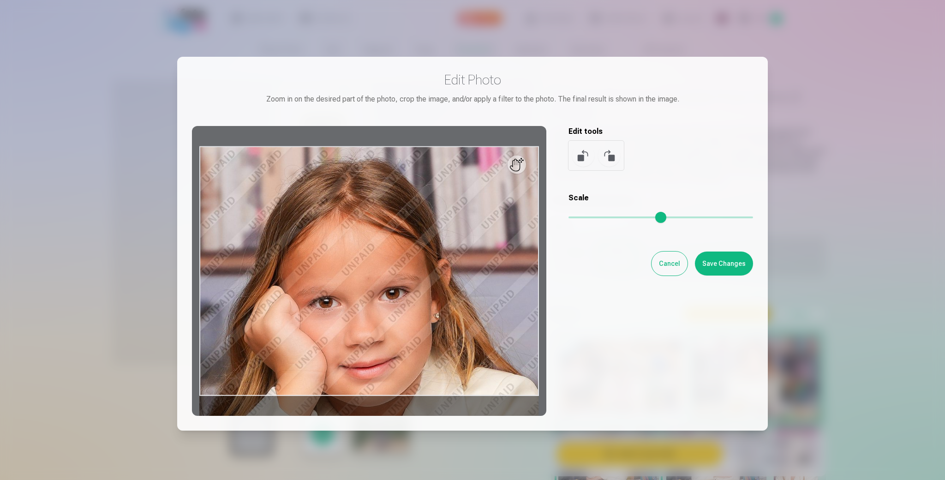
drag, startPoint x: 577, startPoint y: 216, endPoint x: 541, endPoint y: 216, distance: 36.0
click at [569, 216] on input "range" at bounding box center [661, 217] width 185 height 2
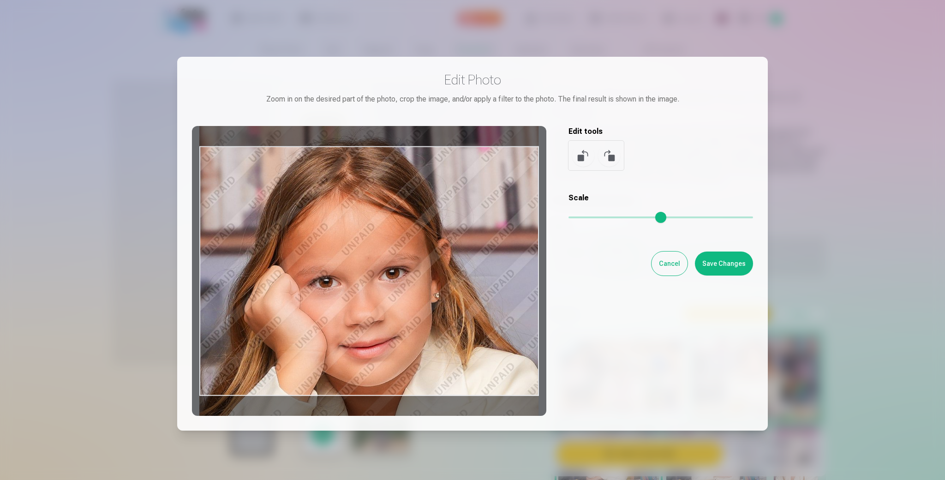
drag, startPoint x: 439, startPoint y: 245, endPoint x: 440, endPoint y: 225, distance: 19.9
click at [440, 225] on div at bounding box center [369, 271] width 354 height 290
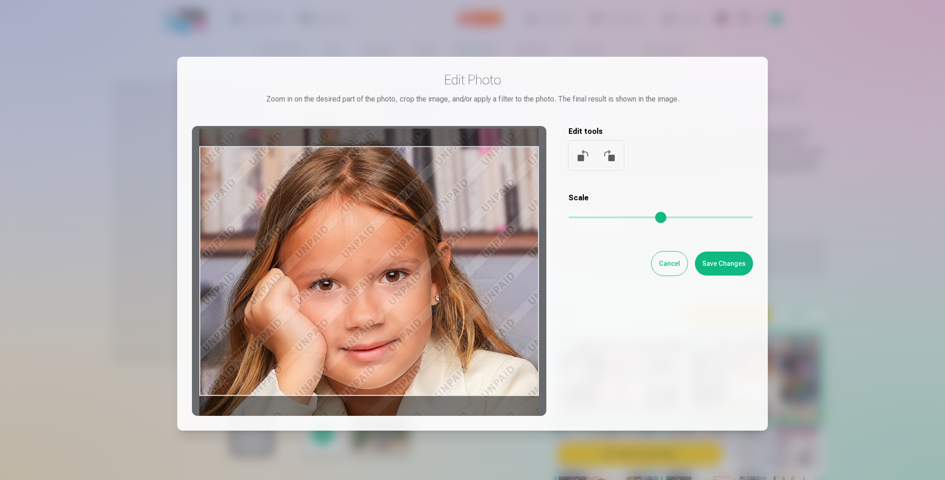
click at [440, 228] on div at bounding box center [369, 271] width 354 height 290
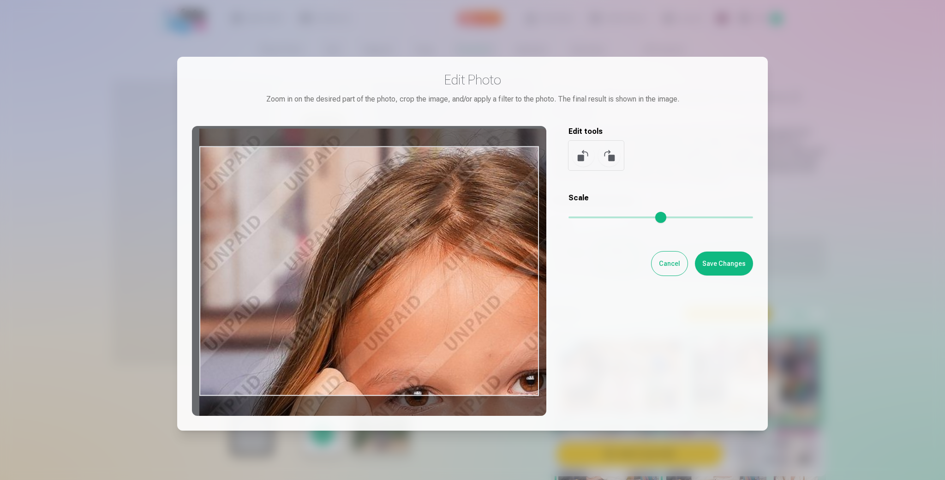
type input "*"
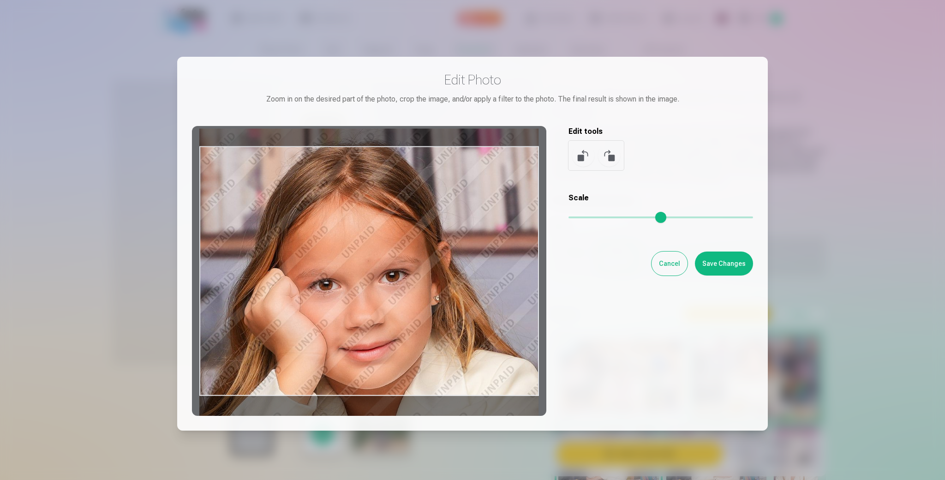
drag, startPoint x: 573, startPoint y: 215, endPoint x: 512, endPoint y: 222, distance: 61.4
click at [569, 218] on input "range" at bounding box center [661, 217] width 185 height 2
click at [685, 257] on button "Cancel" at bounding box center [670, 264] width 36 height 24
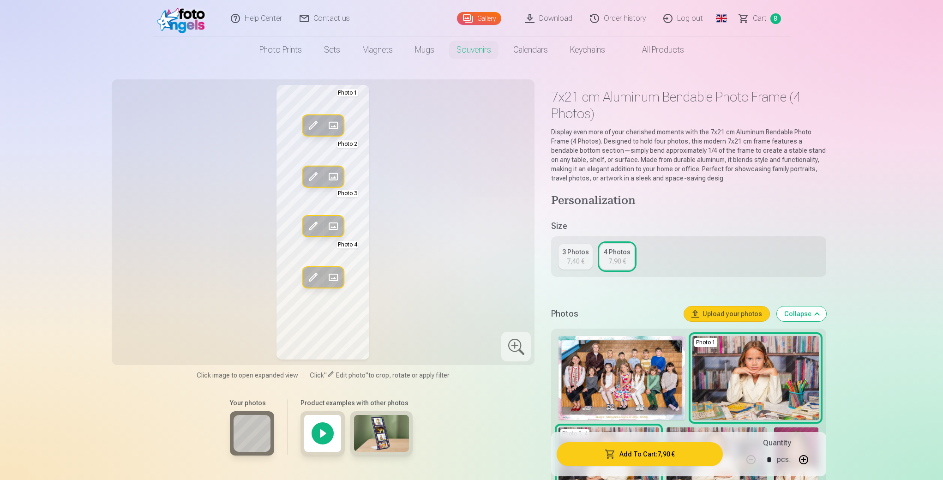
click at [334, 176] on span at bounding box center [333, 176] width 15 height 15
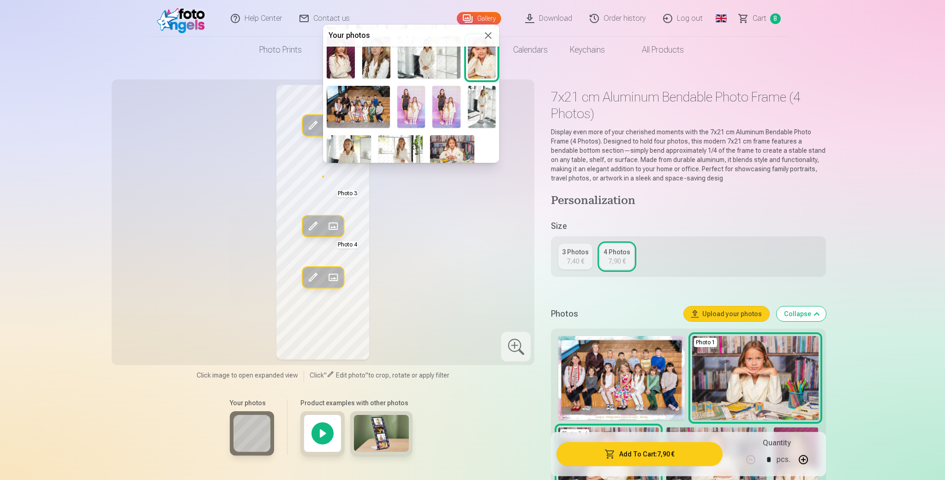
scroll to position [149, 0]
click at [412, 138] on img at bounding box center [400, 148] width 44 height 30
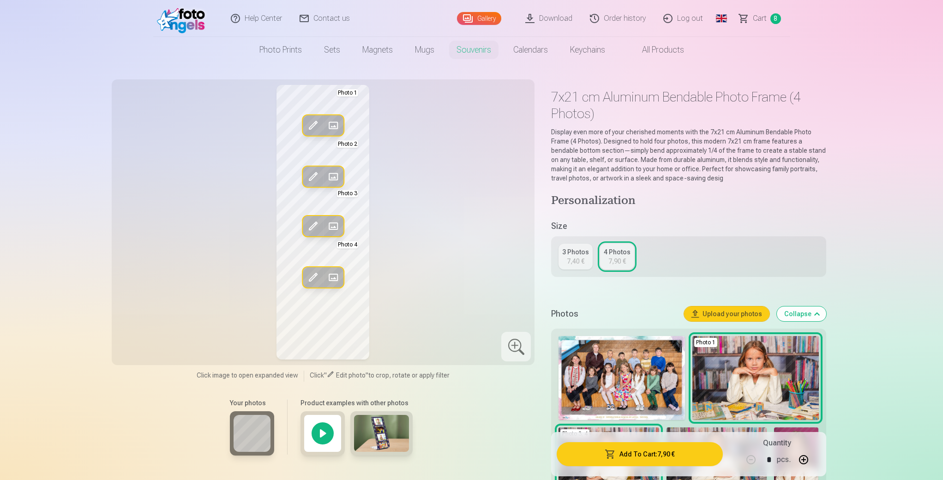
click at [334, 225] on span at bounding box center [333, 226] width 15 height 15
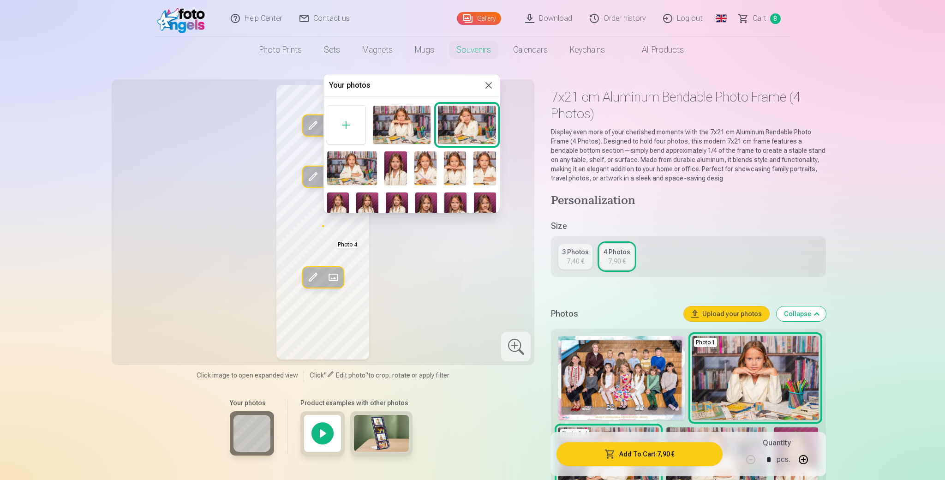
click at [463, 126] on img at bounding box center [467, 125] width 58 height 38
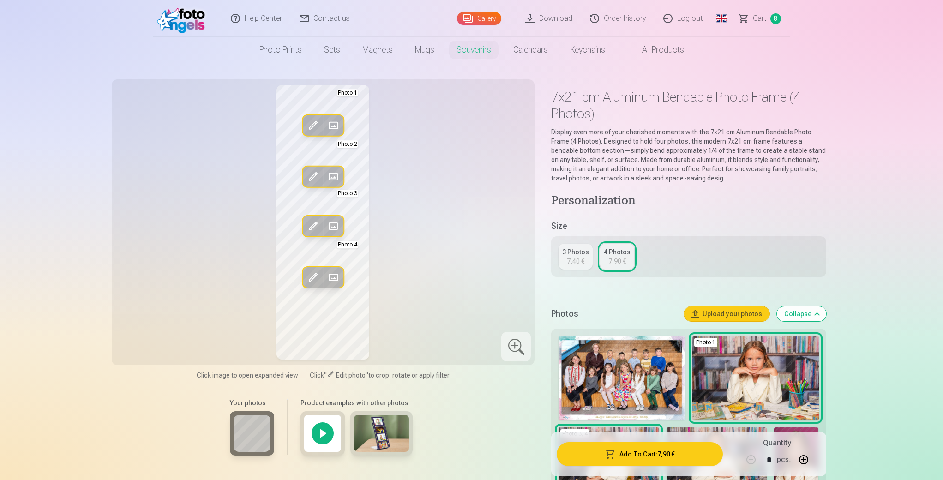
click at [331, 275] on span at bounding box center [333, 277] width 15 height 15
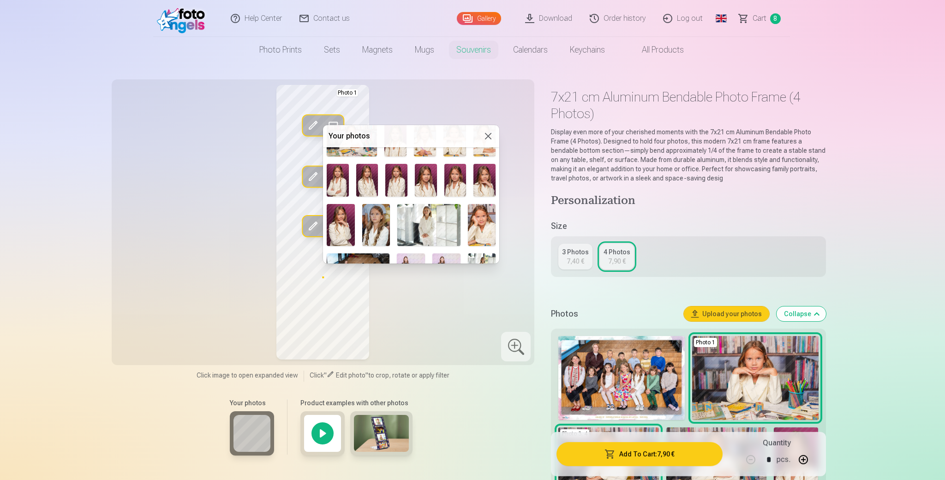
scroll to position [85, 0]
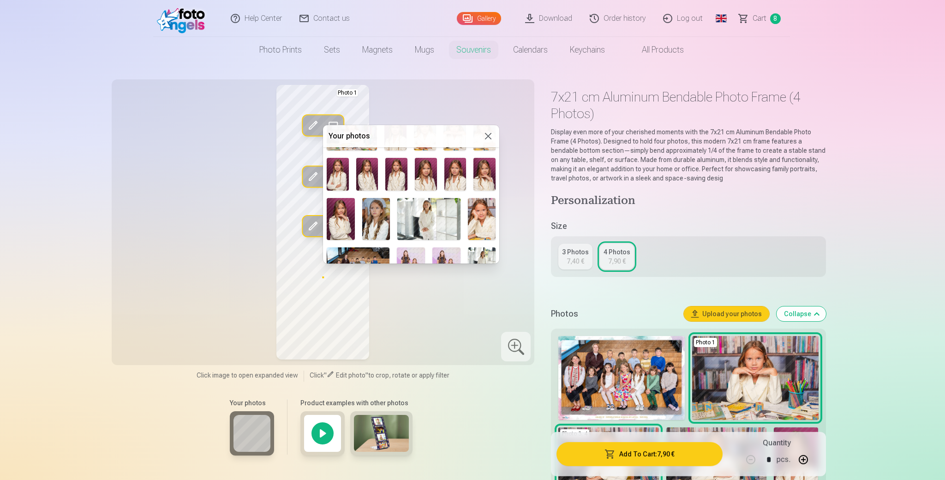
click at [378, 222] on img at bounding box center [376, 219] width 28 height 42
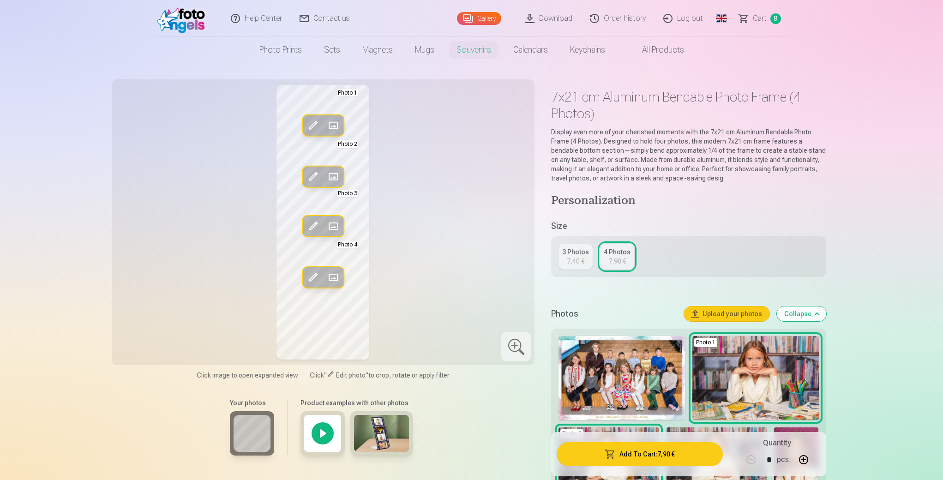
click at [332, 276] on span at bounding box center [333, 277] width 15 height 15
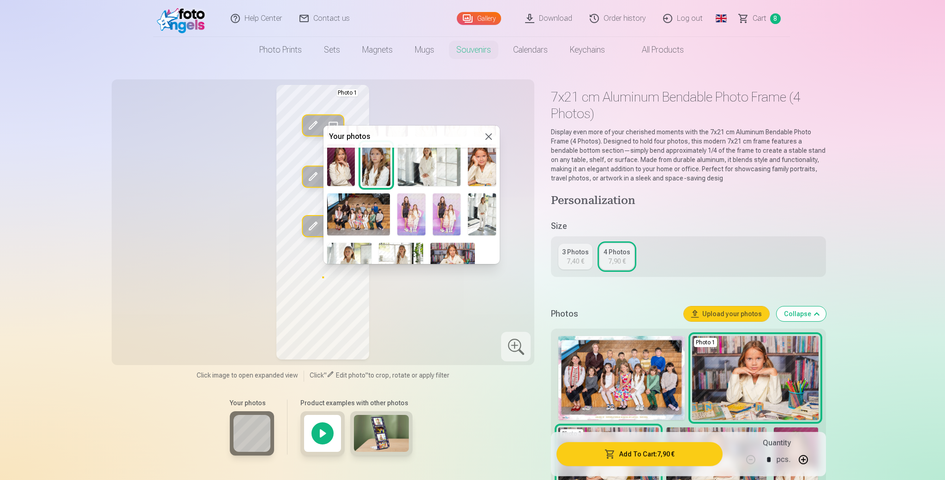
scroll to position [149, 0]
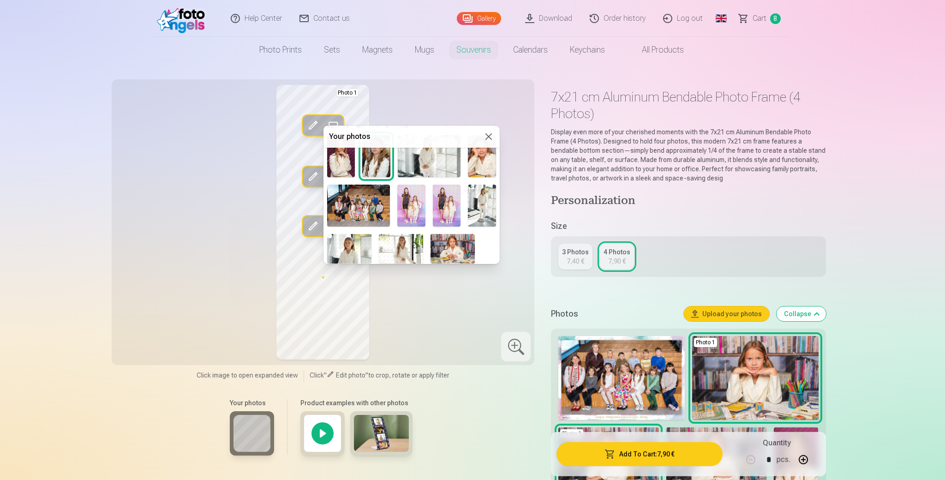
click at [450, 242] on img at bounding box center [453, 249] width 44 height 30
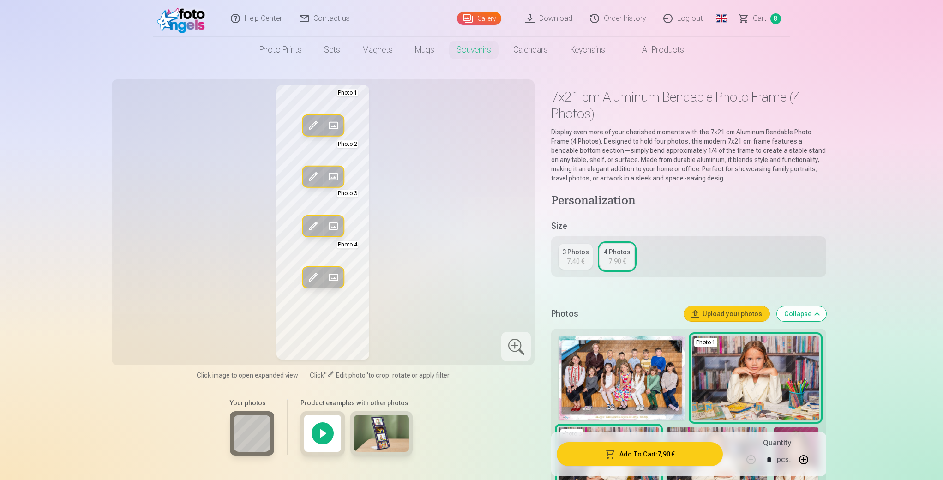
click at [329, 275] on span at bounding box center [333, 277] width 15 height 15
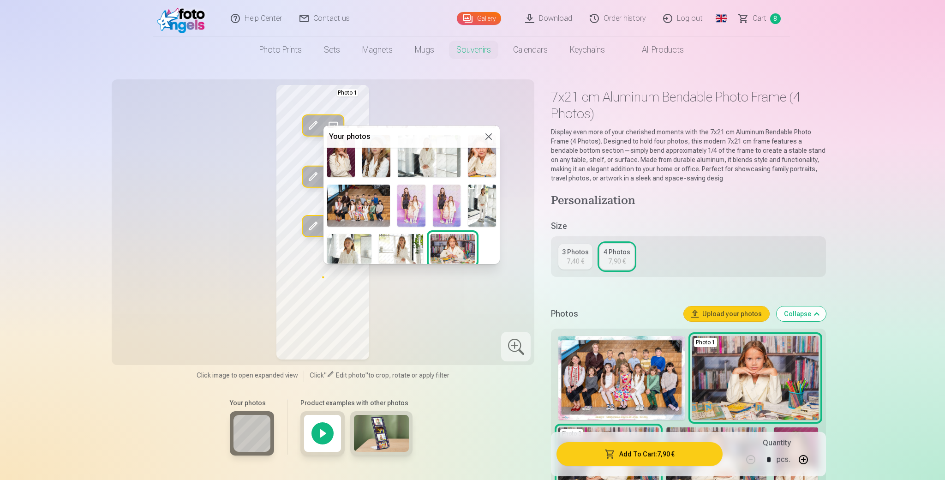
click at [360, 245] on img at bounding box center [349, 249] width 44 height 30
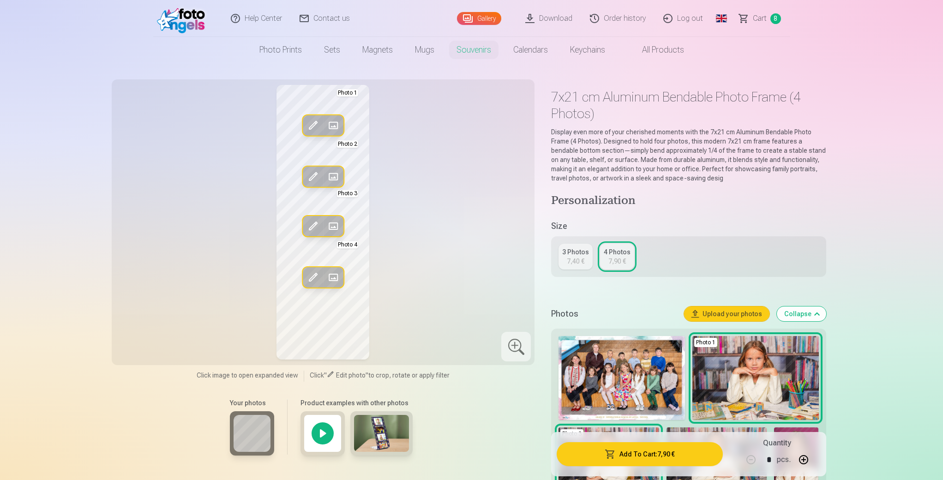
click at [515, 345] on div at bounding box center [516, 347] width 30 height 30
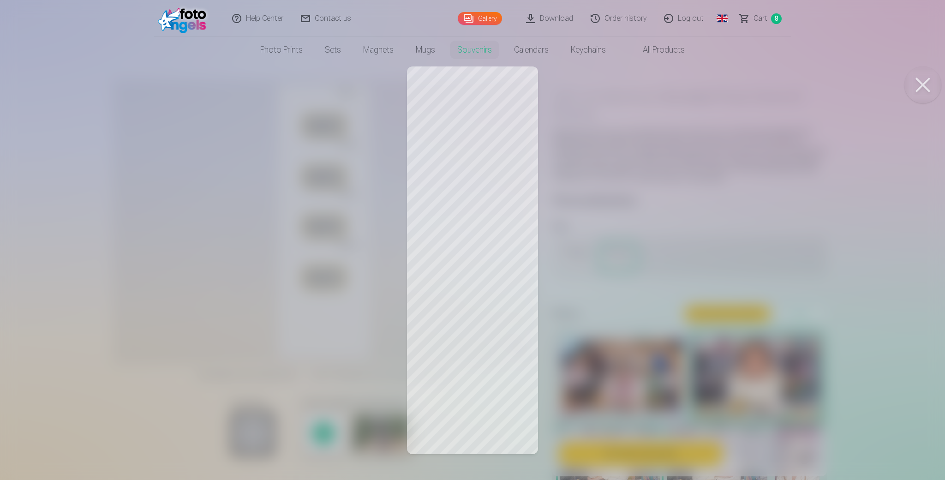
click at [911, 80] on button at bounding box center [923, 84] width 37 height 37
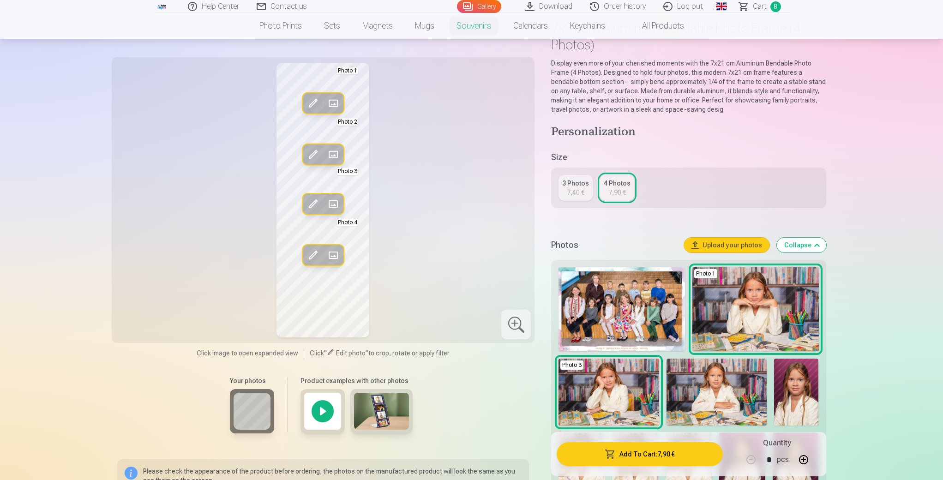
scroll to position [74, 0]
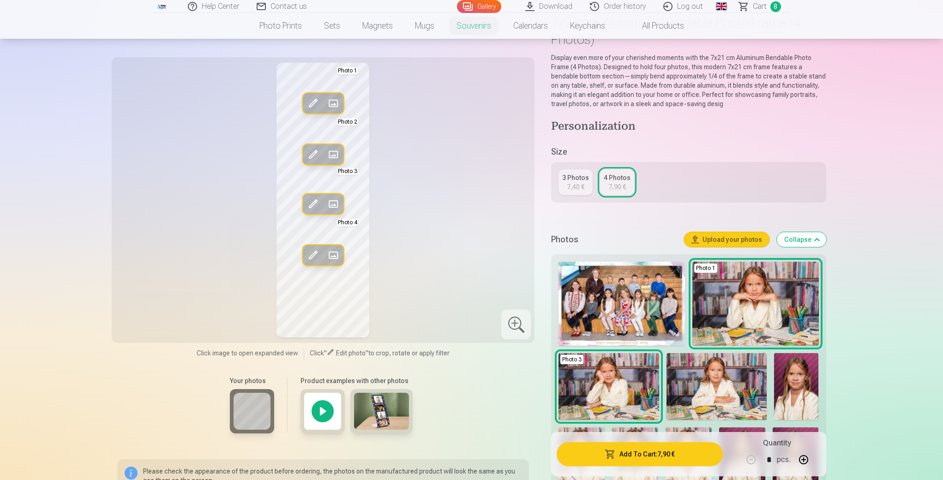
click at [386, 411] on img at bounding box center [381, 411] width 55 height 37
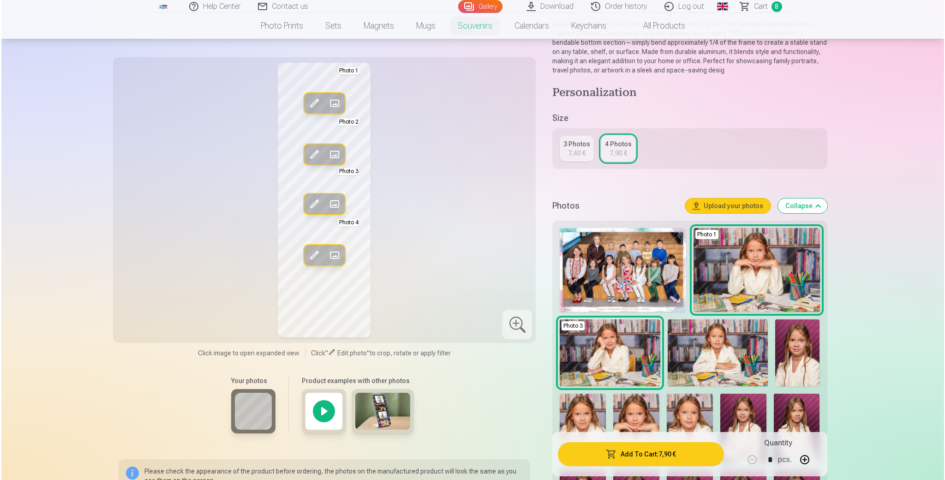
scroll to position [110, 0]
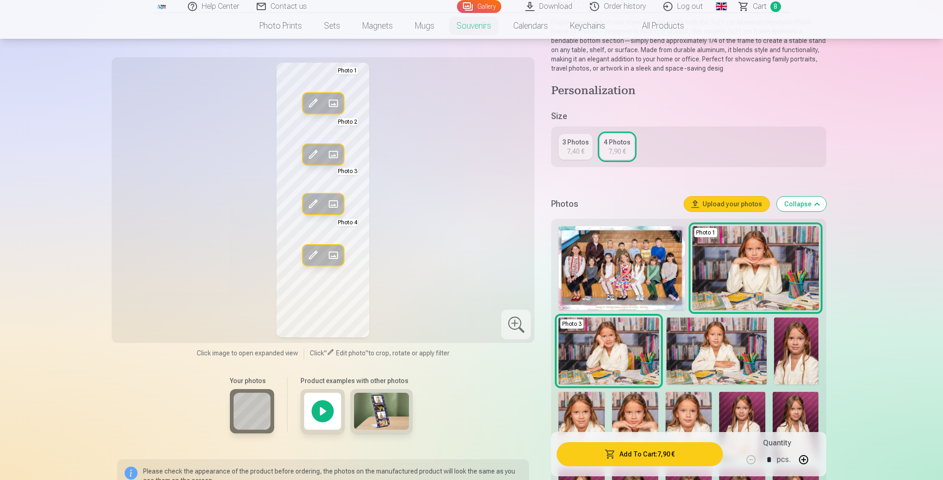
click at [655, 452] on button "Add To Cart : 7,90 €" at bounding box center [640, 454] width 166 height 24
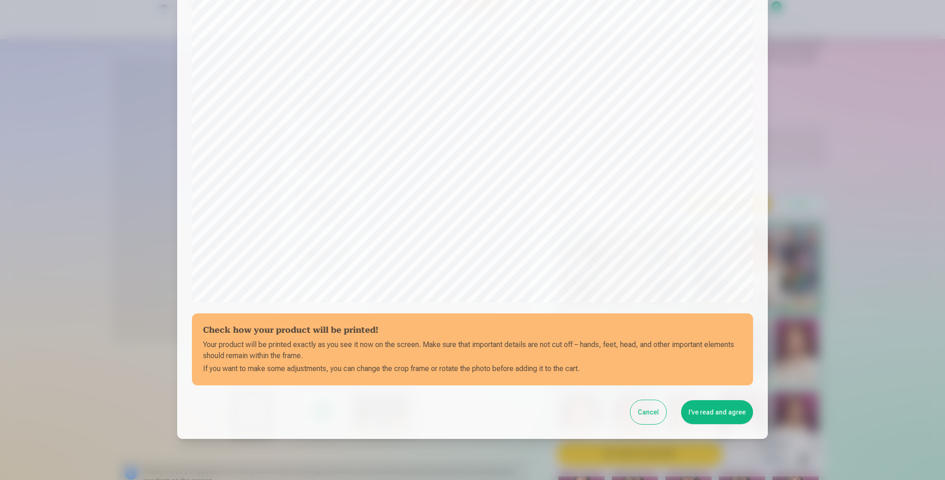
scroll to position [185, 0]
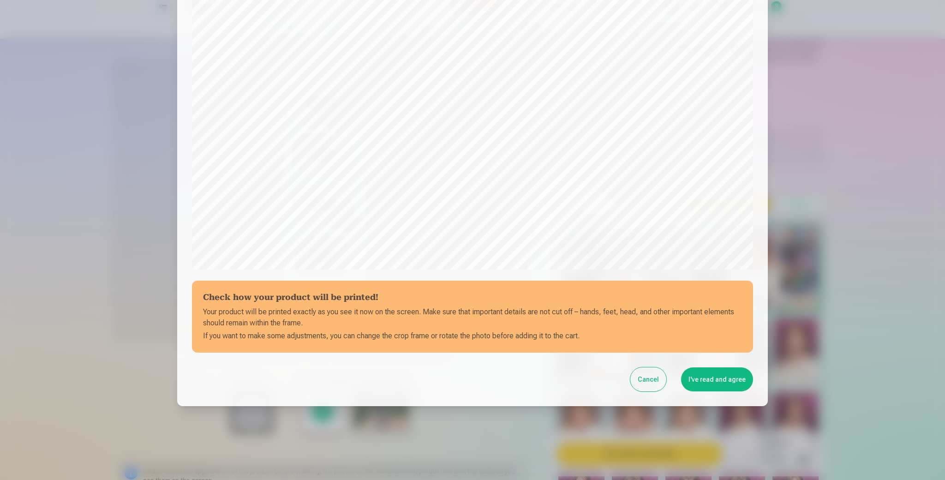
click at [726, 385] on button "I've read and agree" at bounding box center [717, 379] width 72 height 24
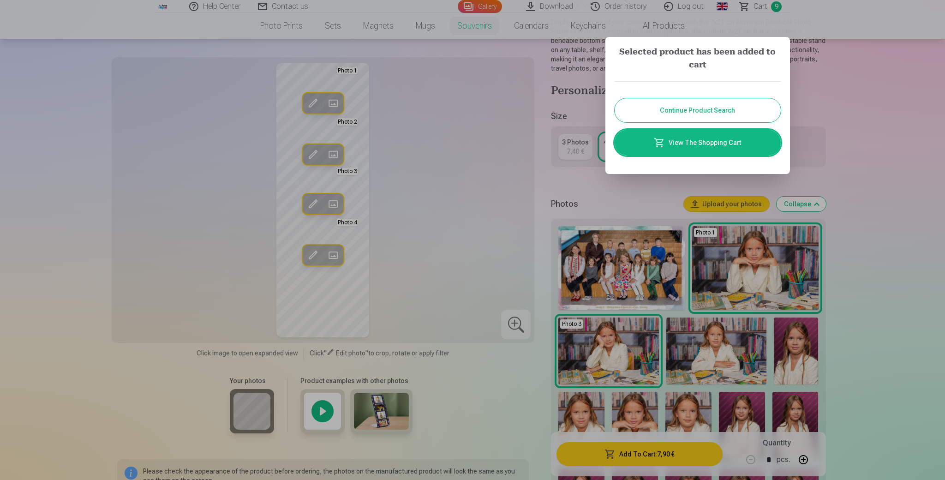
click at [712, 143] on link "View The Shopping Cart" at bounding box center [698, 143] width 166 height 26
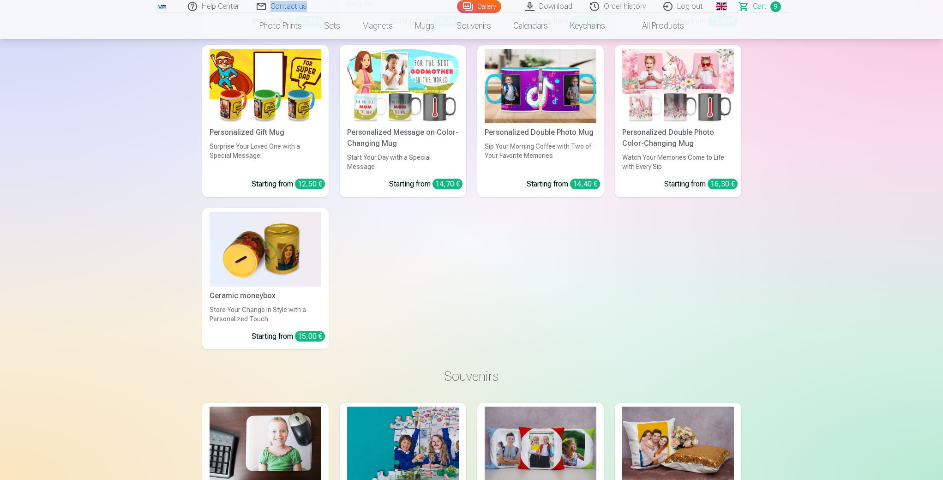
scroll to position [1989, 0]
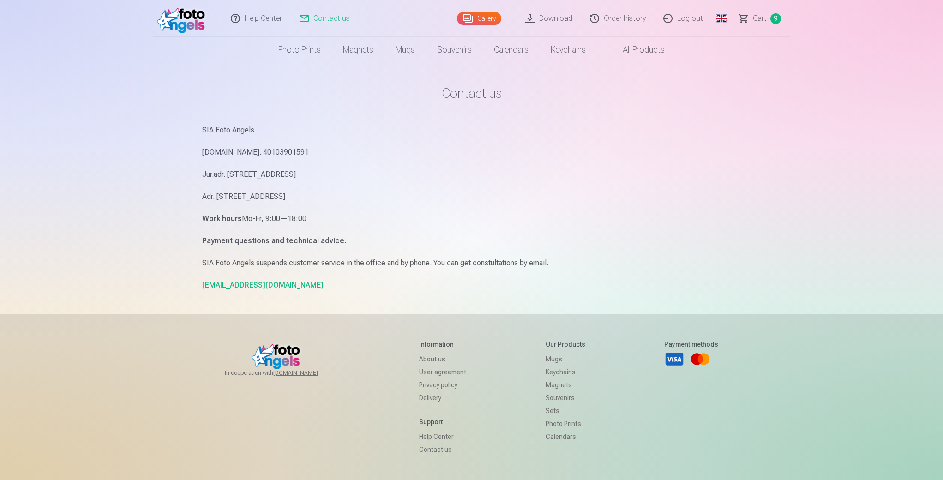
scroll to position [2, 0]
drag, startPoint x: 267, startPoint y: 284, endPoint x: 199, endPoint y: 284, distance: 68.3
click at [199, 284] on div "Contact us SIA Foto Angels Reg.Nr. 40103901591 Jur.adr. Rīga, Dzelzavas iela 74…" at bounding box center [472, 282] width 554 height 568
copy link "[EMAIL_ADDRESS][DOMAIN_NAME]"
click at [258, 15] on link "Help Center" at bounding box center [253, 17] width 69 height 35
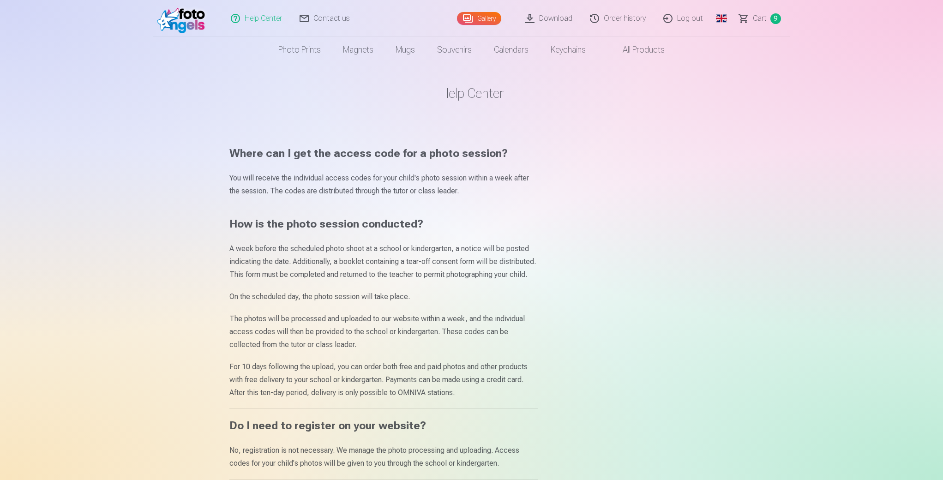
click at [332, 21] on link "Contact us" at bounding box center [325, 18] width 68 height 37
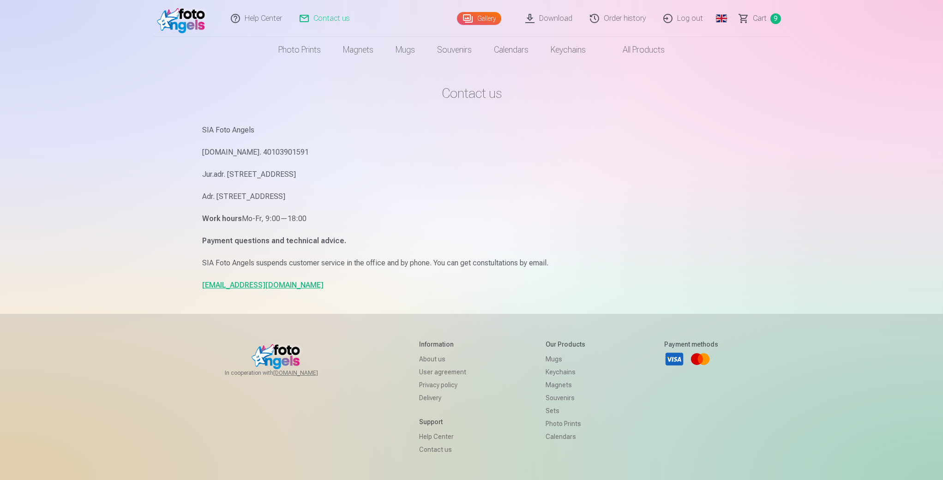
click at [756, 15] on span "Сart" at bounding box center [760, 18] width 14 height 11
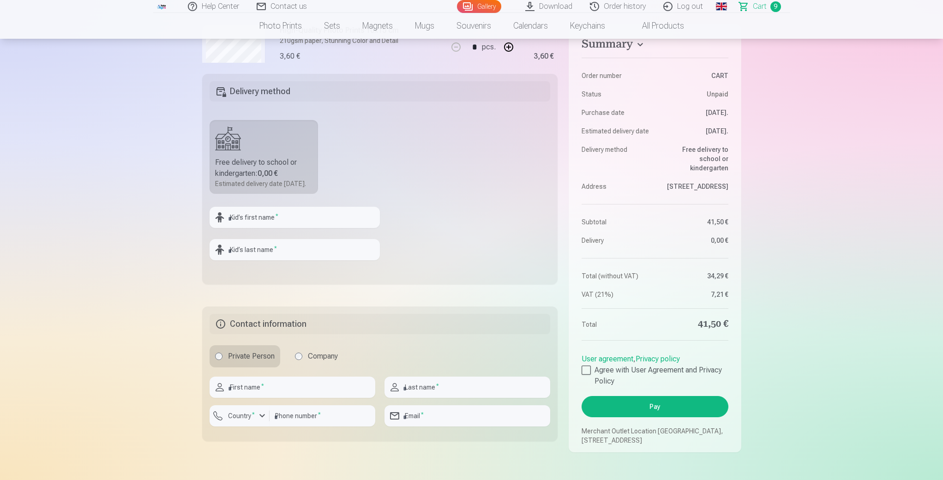
scroll to position [302, 0]
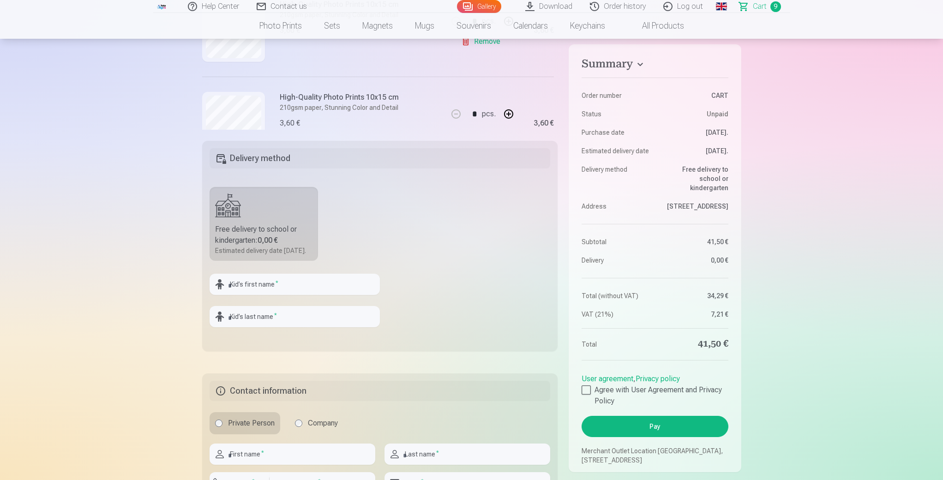
click at [660, 422] on button "Pay" at bounding box center [655, 426] width 146 height 21
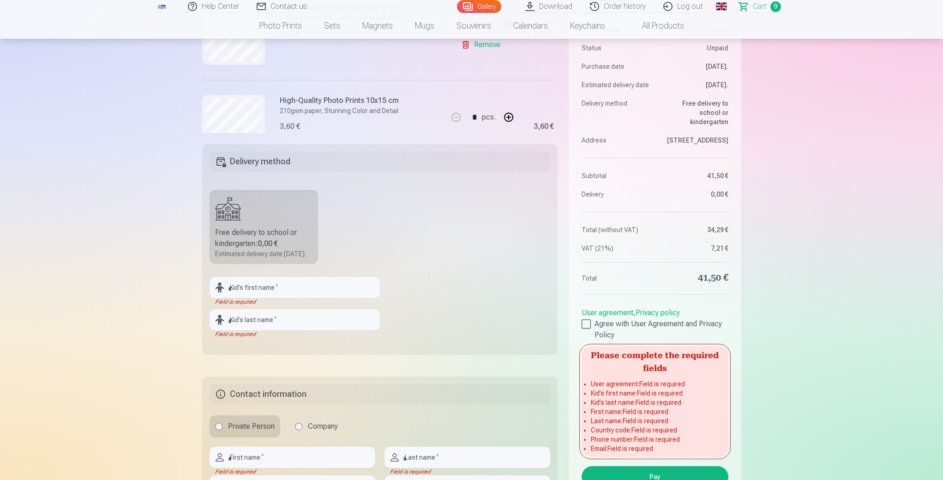
scroll to position [232, 0]
click at [587, 328] on div at bounding box center [586, 322] width 9 height 9
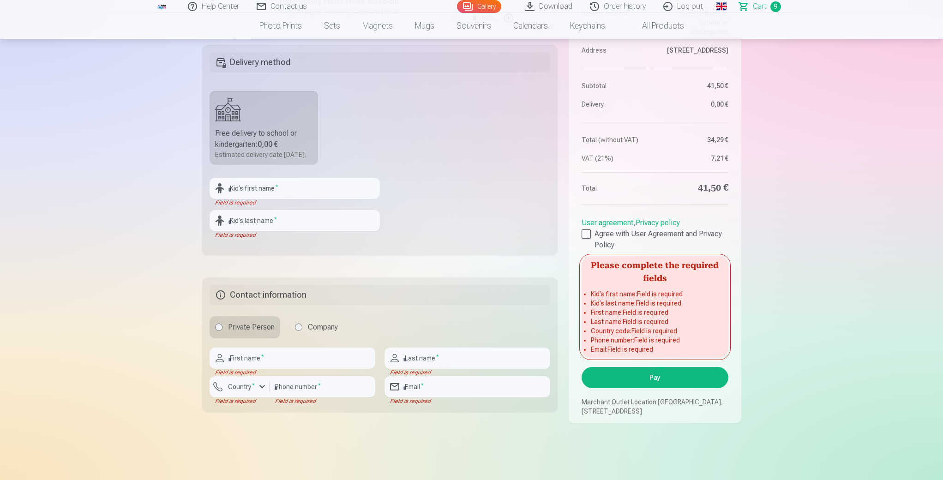
scroll to position [329, 0]
click at [257, 199] on input "text" at bounding box center [295, 189] width 170 height 21
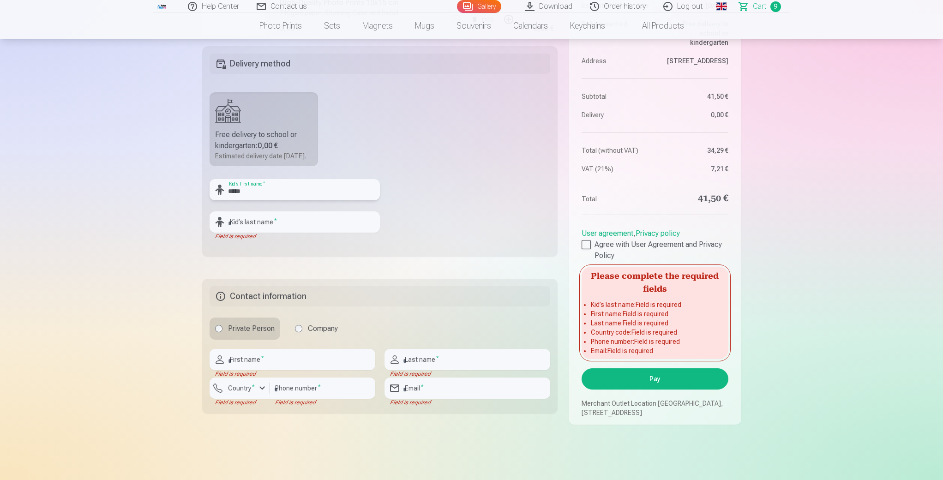
type input "*****"
click at [251, 233] on input "text" at bounding box center [295, 221] width 170 height 21
type input "*****"
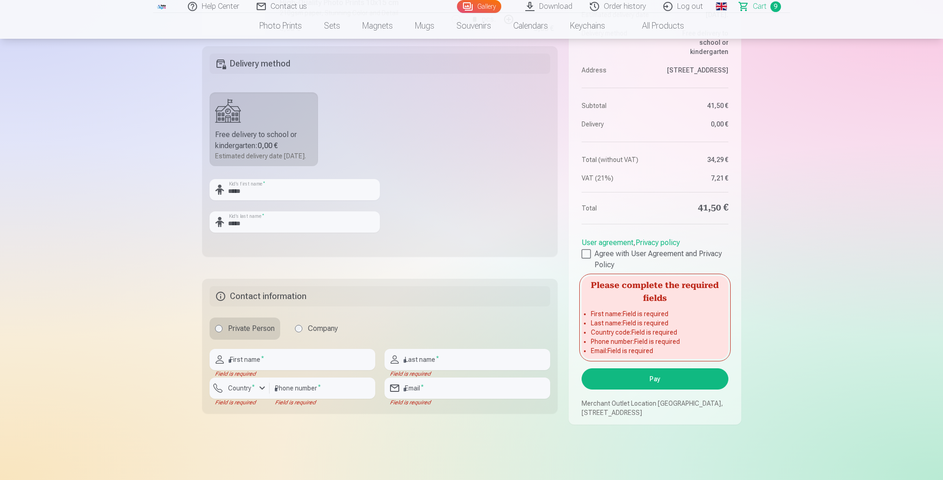
click at [451, 247] on fieldset "Delivery method Free delivery to school or kindergarten : 0,00 € Estimated deli…" at bounding box center [380, 151] width 356 height 210
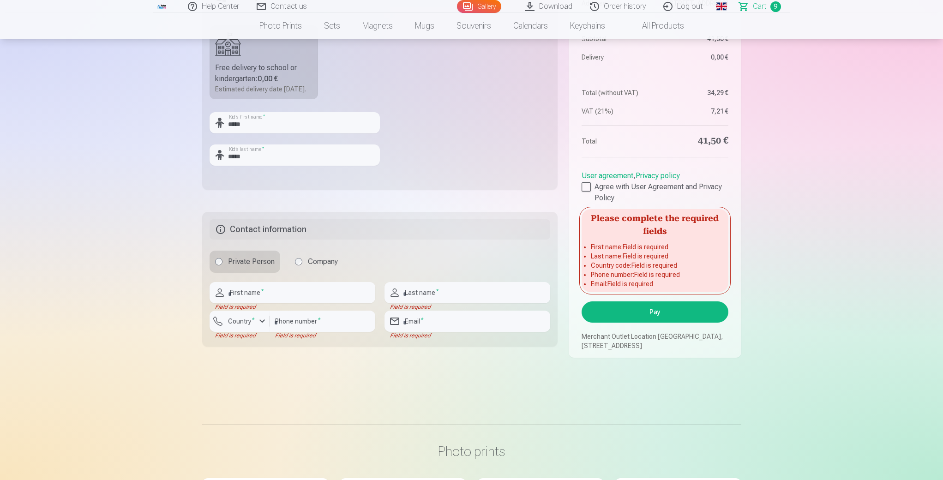
scroll to position [397, 0]
click at [250, 302] on input "text" at bounding box center [293, 291] width 166 height 21
type input "*****"
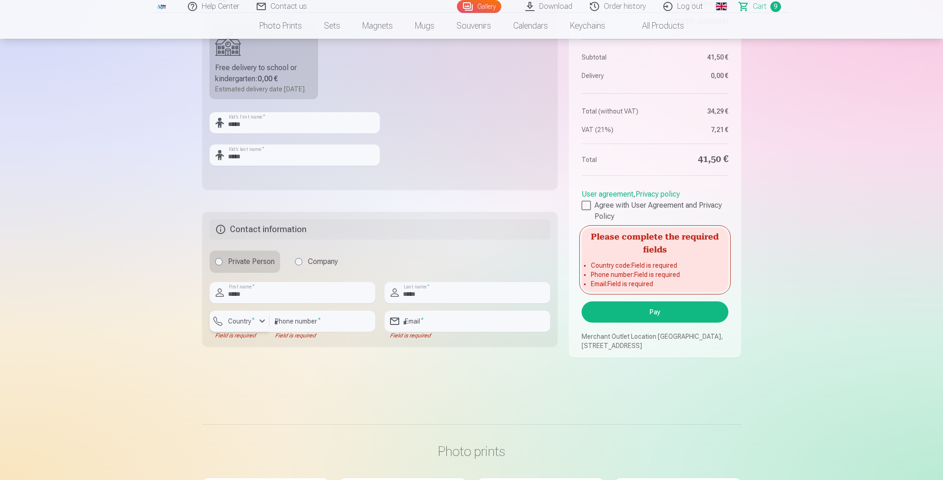
click at [250, 332] on button "Country *" at bounding box center [240, 321] width 60 height 21
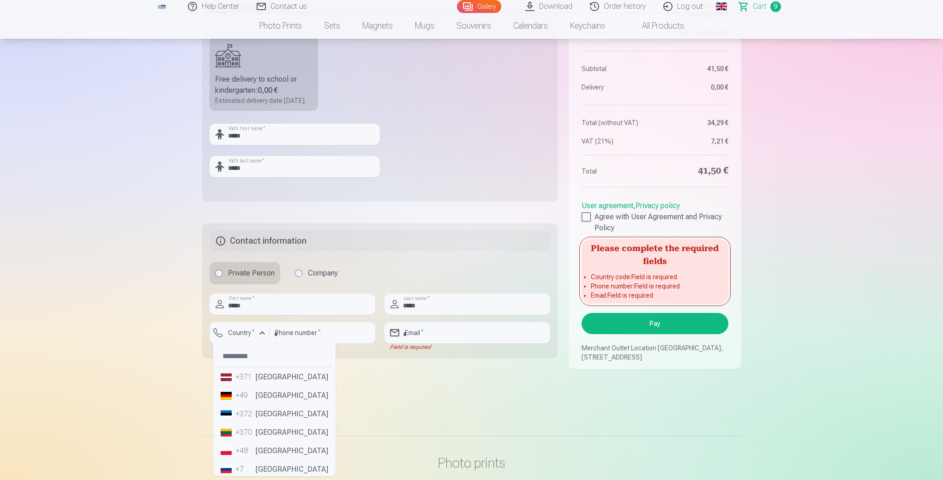
scroll to position [379, 0]
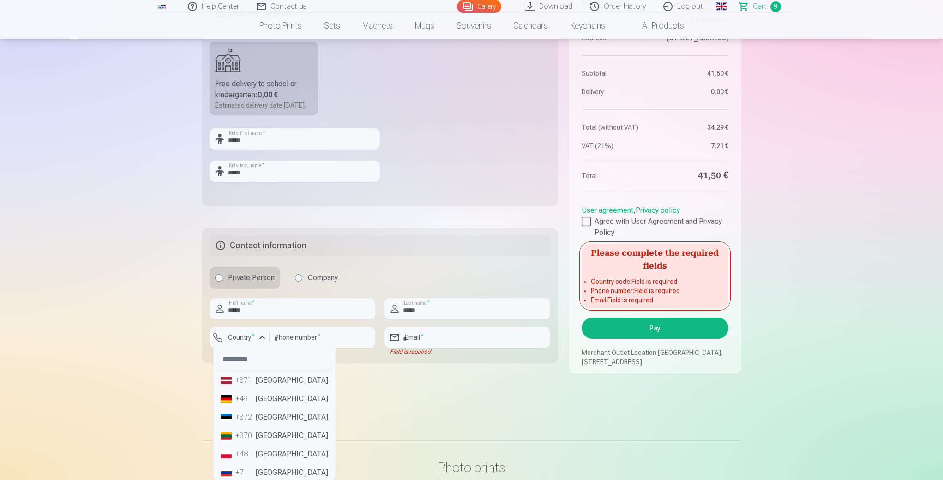
click at [264, 371] on li at bounding box center [274, 359] width 115 height 23
click at [271, 386] on li "+371 [GEOGRAPHIC_DATA]" at bounding box center [274, 381] width 115 height 18
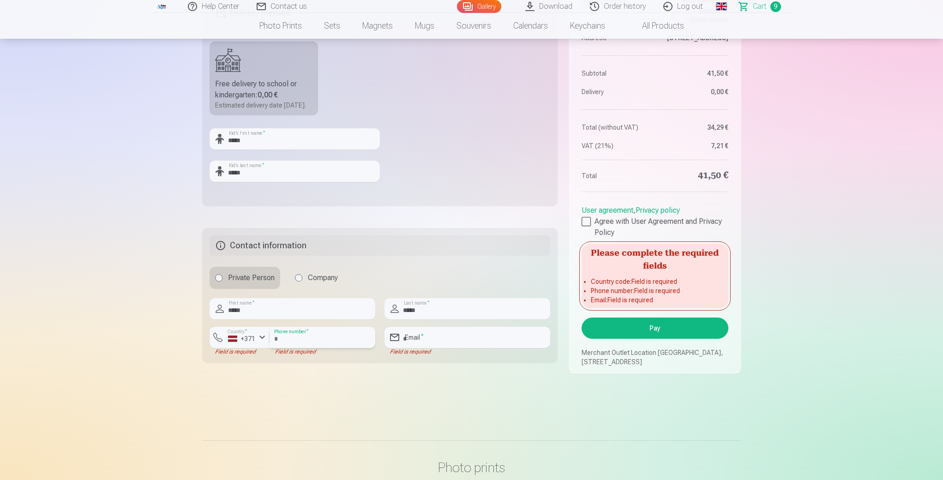
click at [292, 347] on input "number" at bounding box center [323, 337] width 106 height 21
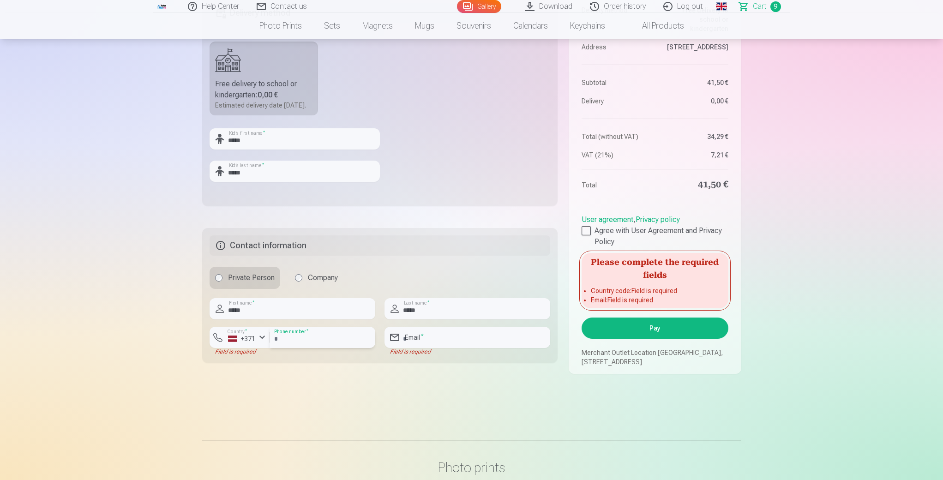
type input "********"
click at [419, 347] on input "email" at bounding box center [467, 337] width 166 height 21
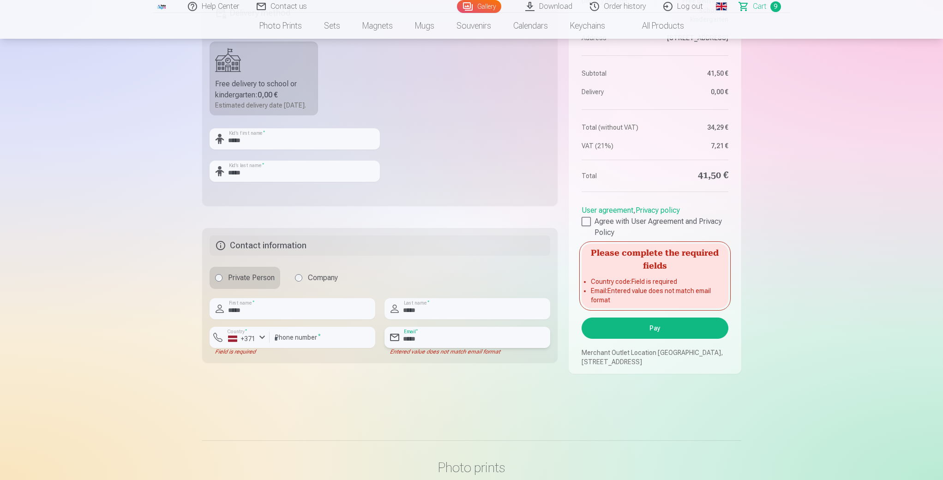
type input "**********"
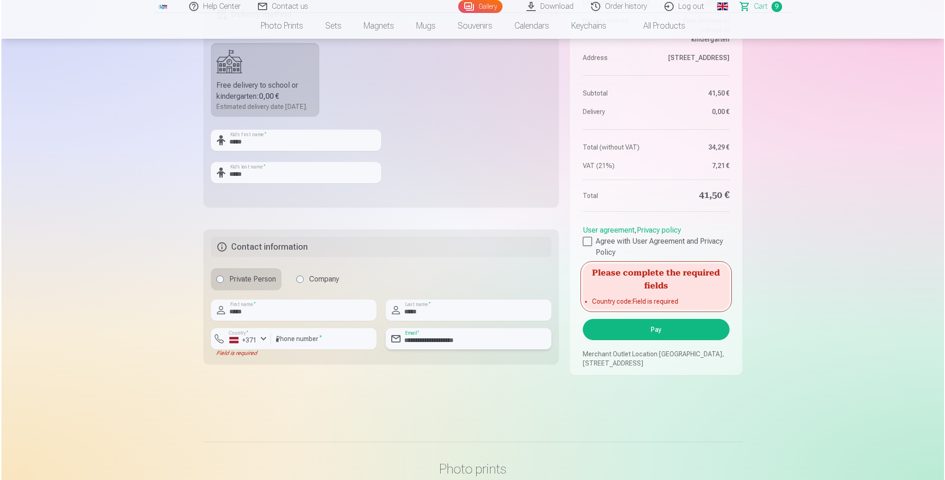
scroll to position [392, 0]
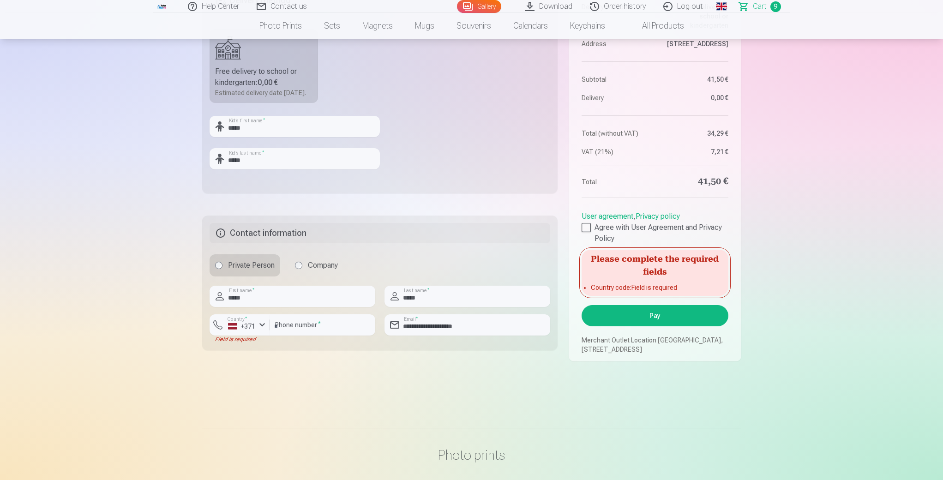
click at [679, 326] on button "Pay" at bounding box center [655, 315] width 146 height 21
